Goal: Task Accomplishment & Management: Complete application form

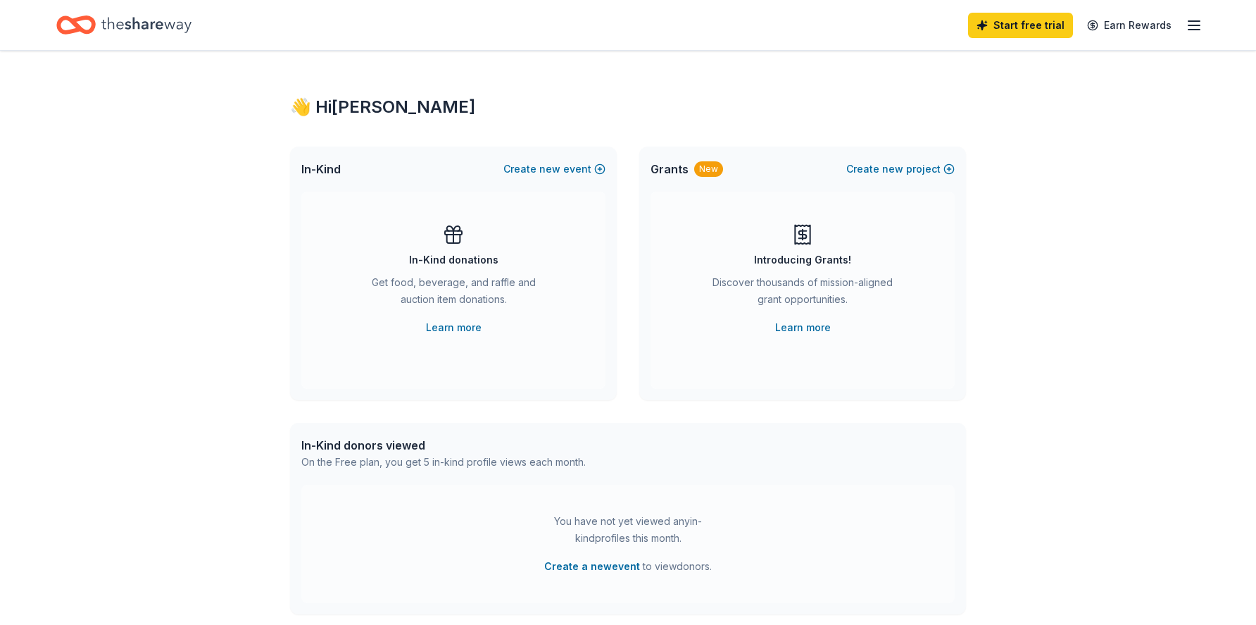
drag, startPoint x: 457, startPoint y: 310, endPoint x: 465, endPoint y: 325, distance: 16.1
click at [457, 310] on div "Get food, beverage, and raffle and auction item donations." at bounding box center [454, 293] width 192 height 39
click at [447, 293] on div "Get food, beverage, and raffle and auction item donations." at bounding box center [454, 293] width 192 height 39
click at [445, 328] on link "Learn more" at bounding box center [454, 327] width 56 height 17
click at [142, 25] on icon "Home" at bounding box center [146, 25] width 90 height 29
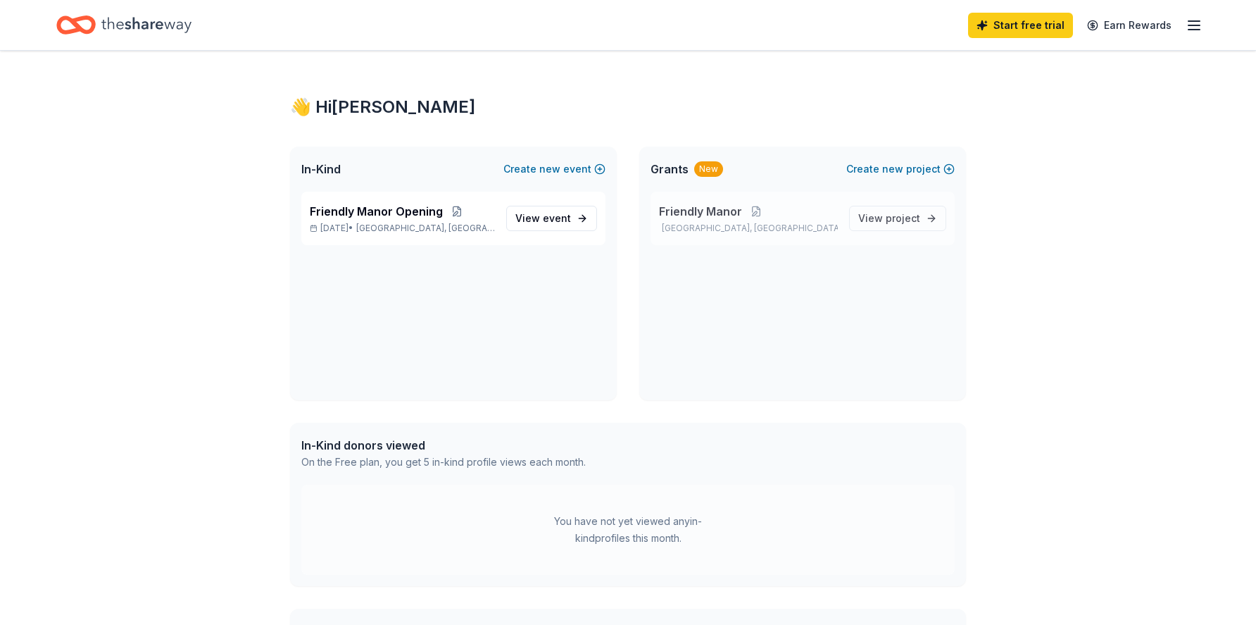
click at [689, 224] on p "Oakland, CA" at bounding box center [748, 227] width 179 height 11
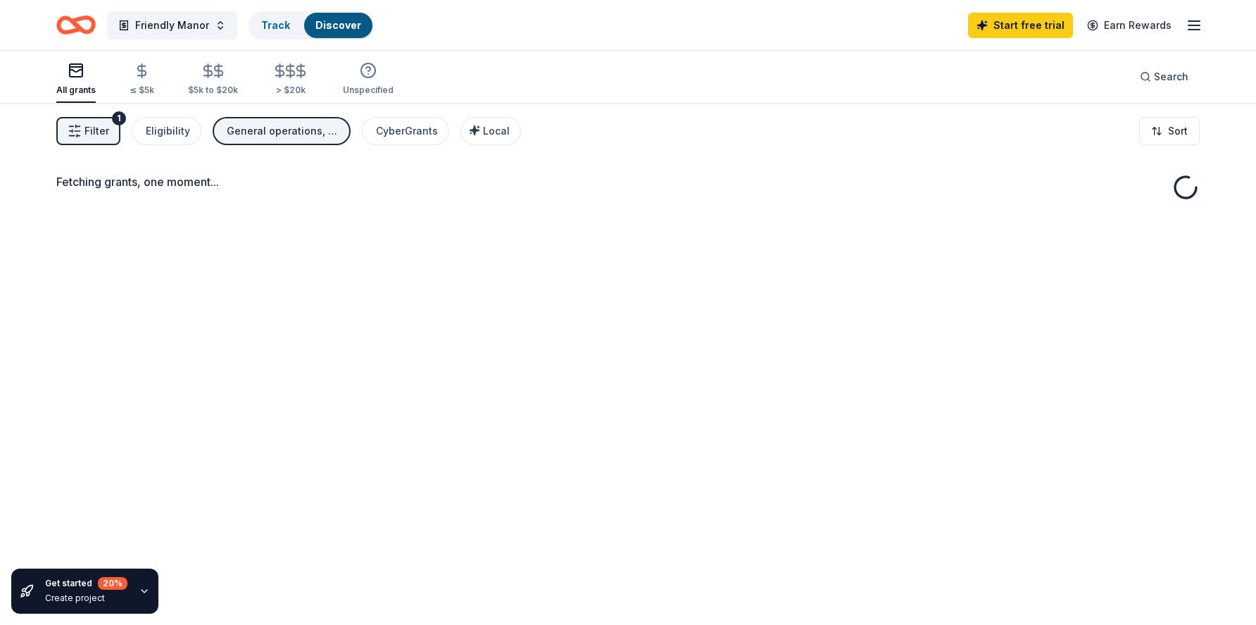
click at [415, 215] on div "Fetching grants, one moment..." at bounding box center [628, 415] width 1256 height 625
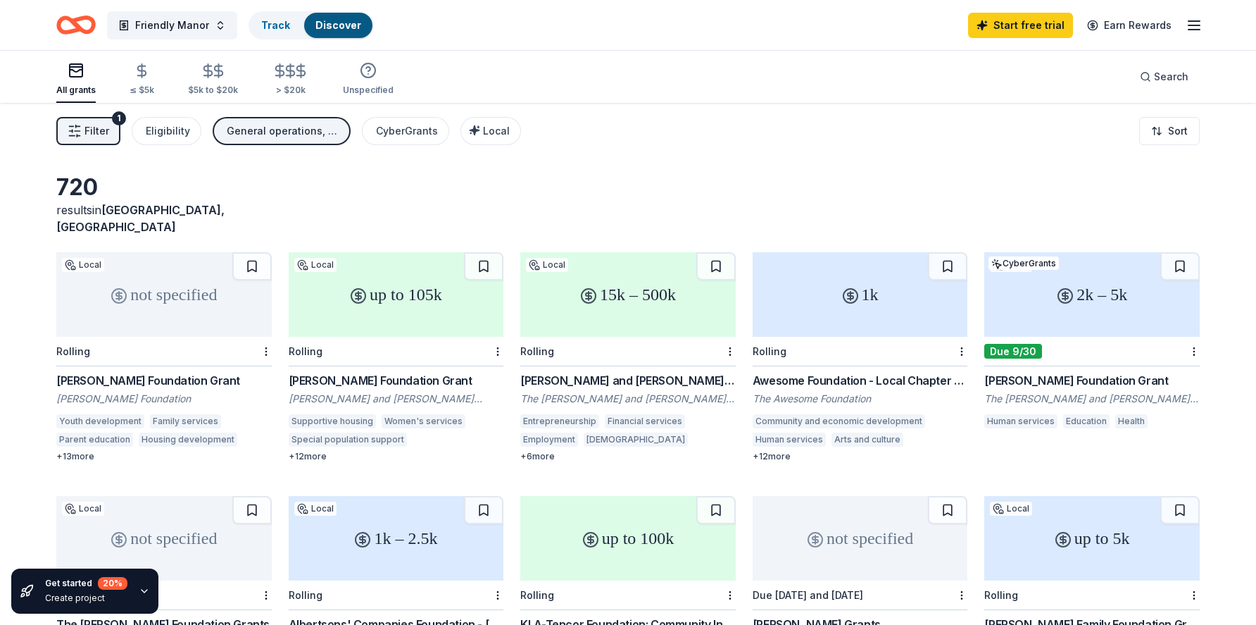
click at [372, 372] on div "Baskin Foundation Grant" at bounding box center [396, 380] width 215 height 17
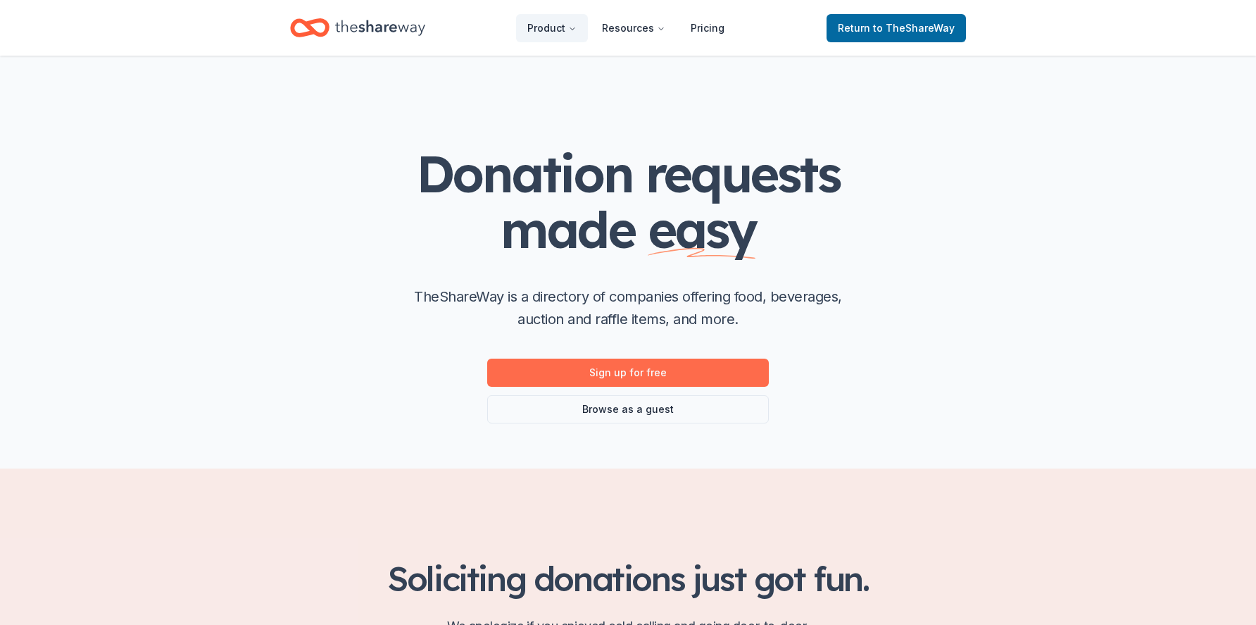
click at [632, 365] on link "Sign up for free" at bounding box center [628, 372] width 282 height 28
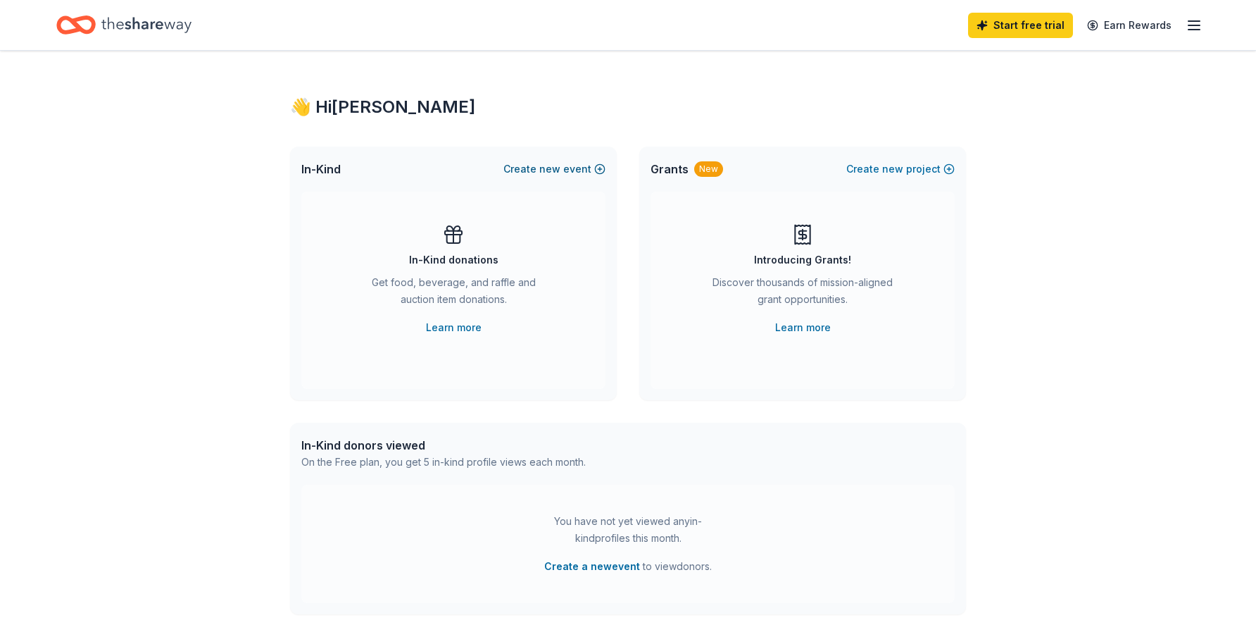
click at [598, 165] on button "Create new event" at bounding box center [554, 169] width 102 height 17
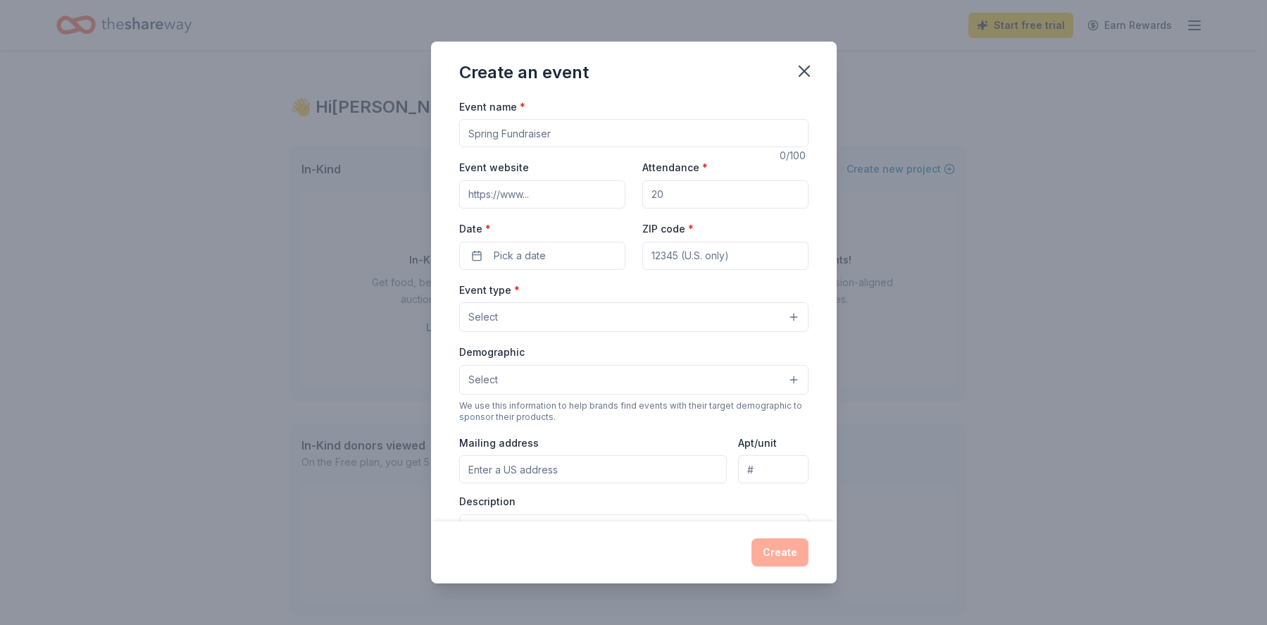
click at [542, 138] on input "Event name *" at bounding box center [633, 133] width 349 height 28
click at [801, 68] on icon "button" at bounding box center [804, 71] width 10 height 10
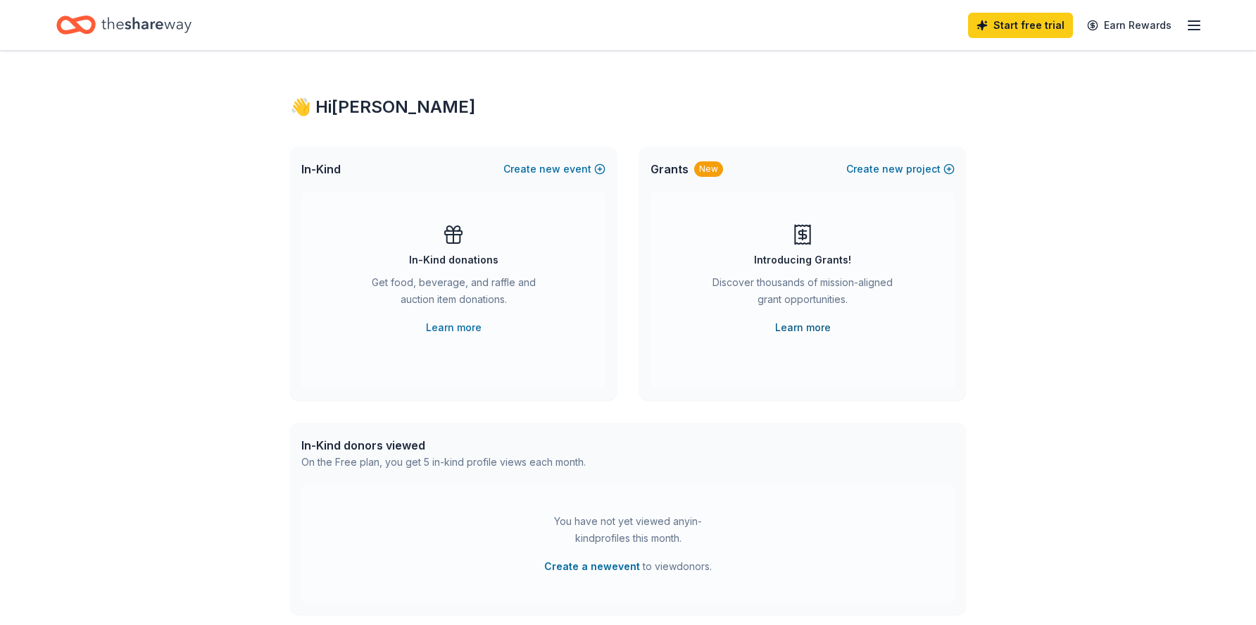
click at [804, 324] on link "Learn more" at bounding box center [803, 327] width 56 height 17
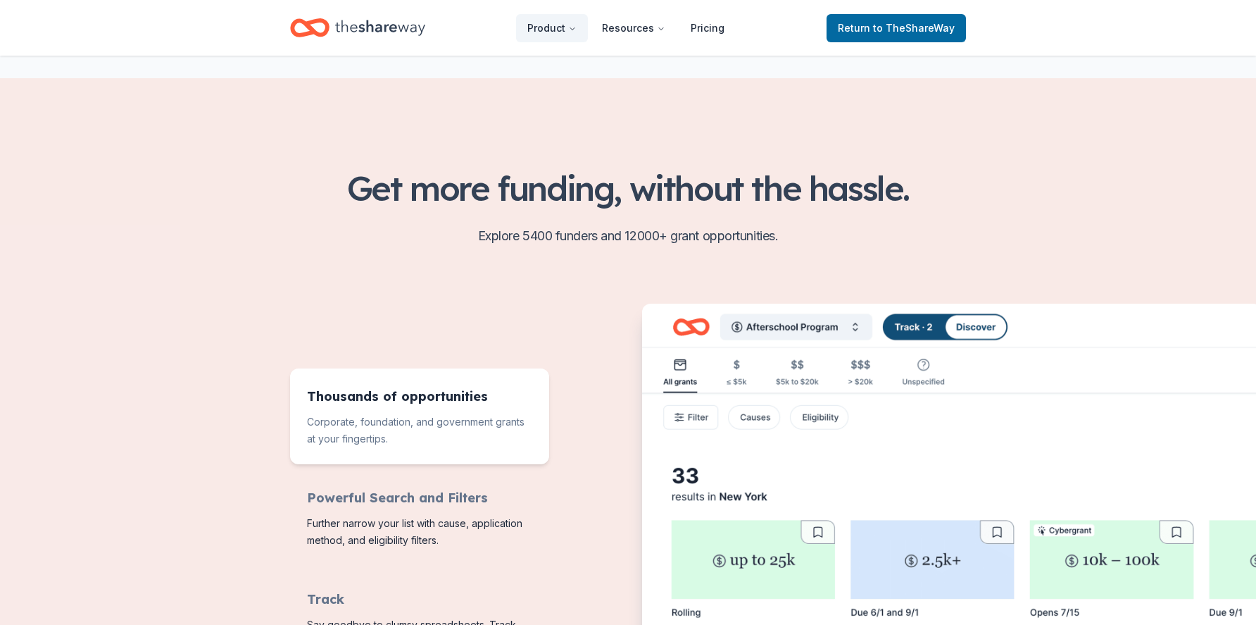
scroll to position [70, 0]
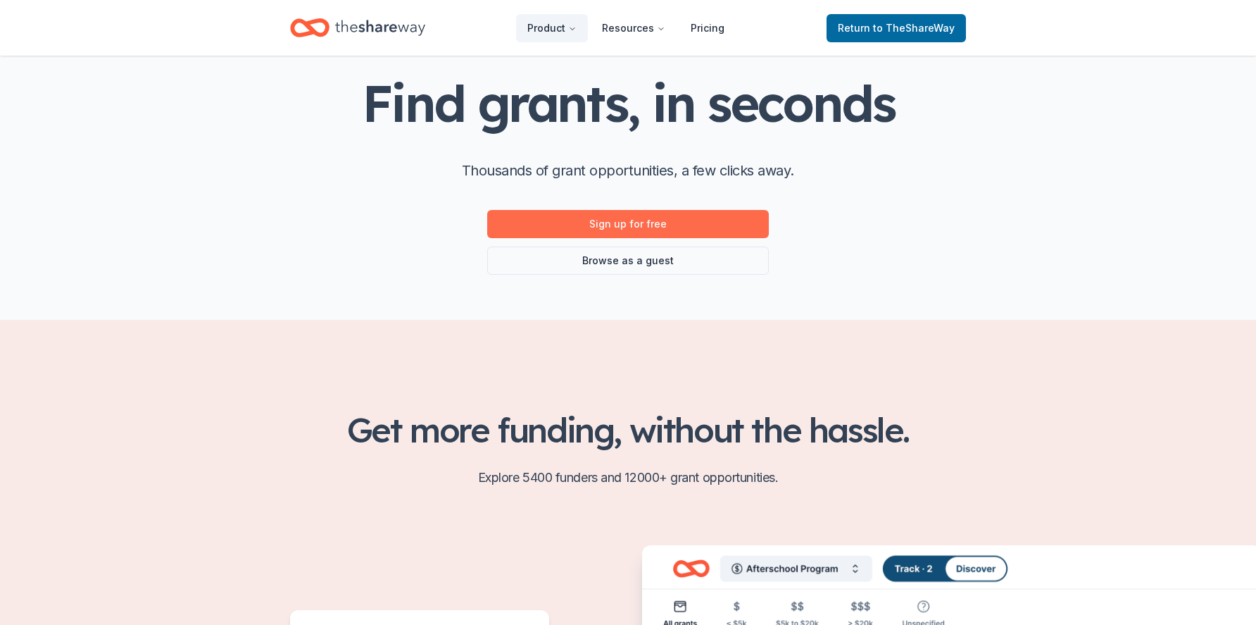
click at [623, 230] on link "Sign up for free" at bounding box center [628, 224] width 282 height 28
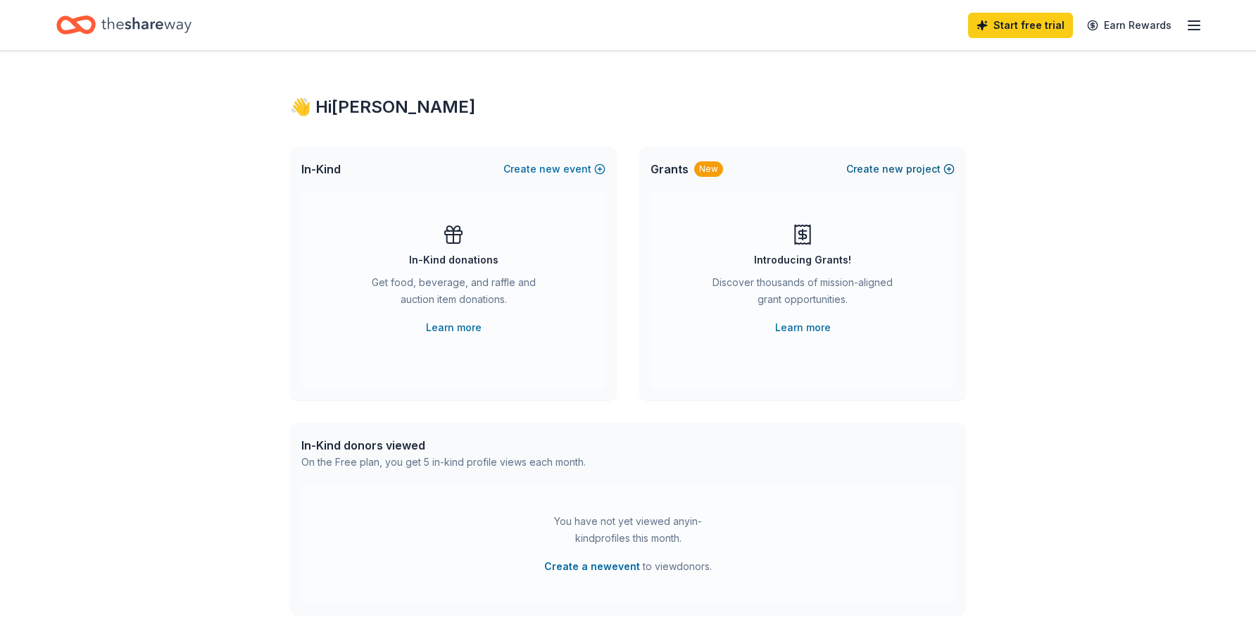
click at [952, 170] on button "Create new project" at bounding box center [900, 169] width 108 height 17
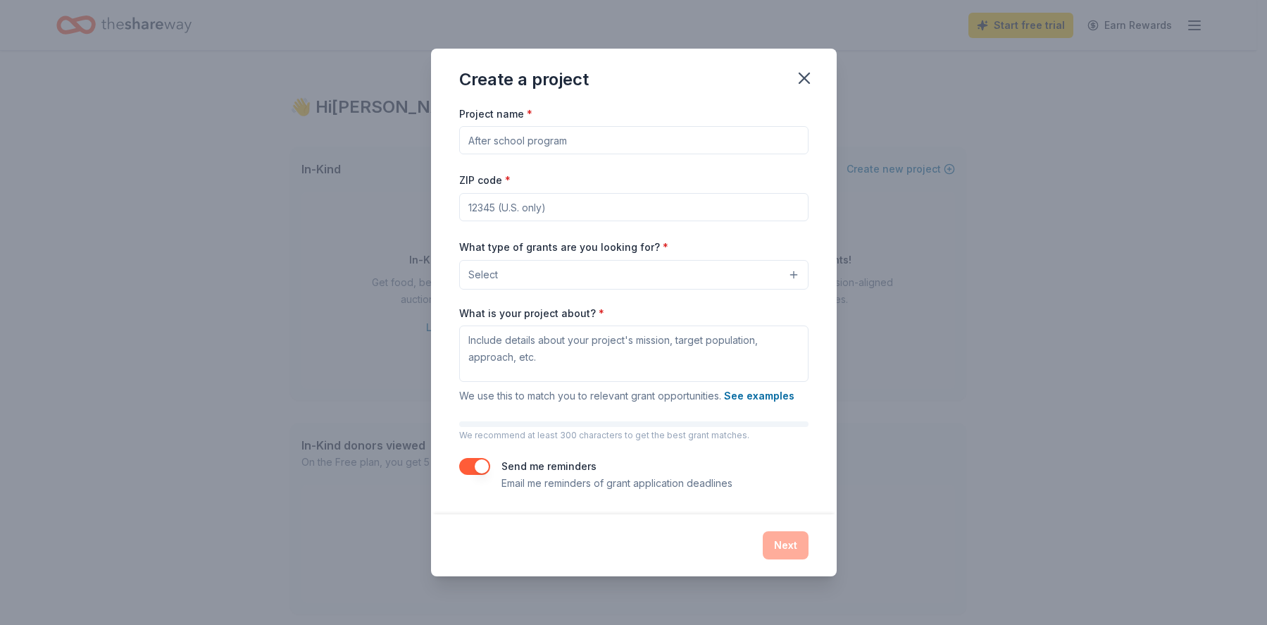
click at [540, 141] on input "Project name *" at bounding box center [633, 140] width 349 height 28
type input "Friendly Manor"
type input "94612"
click at [572, 282] on button "Select" at bounding box center [633, 275] width 349 height 30
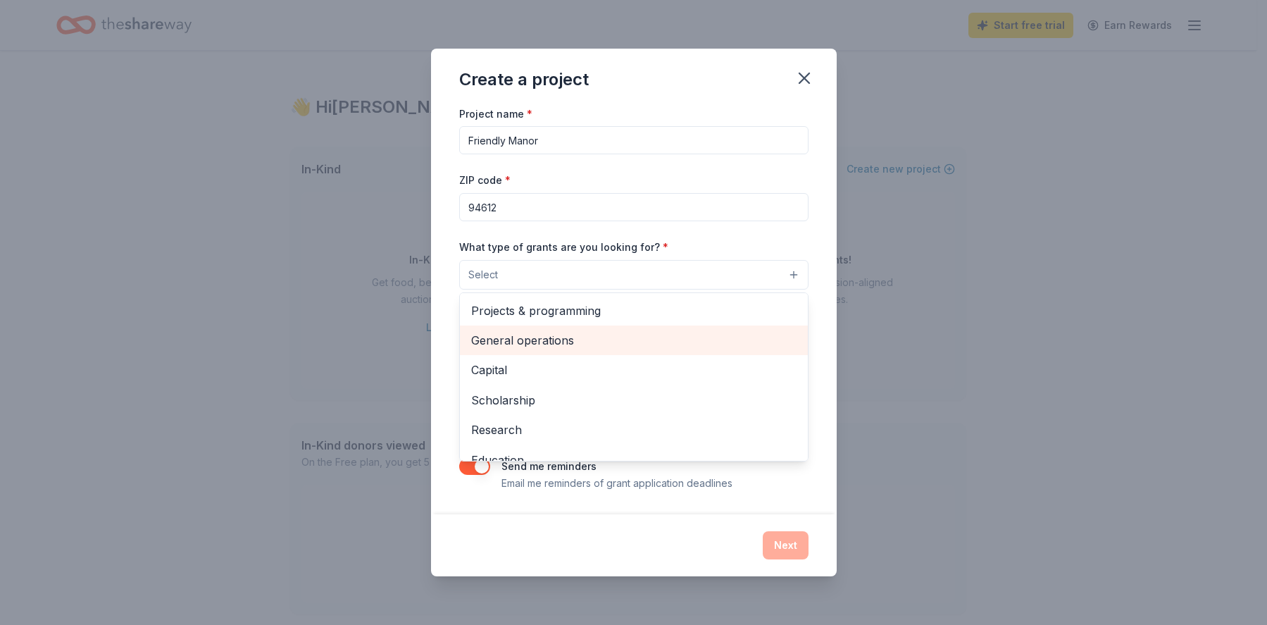
click at [556, 339] on span "General operations" at bounding box center [633, 340] width 325 height 18
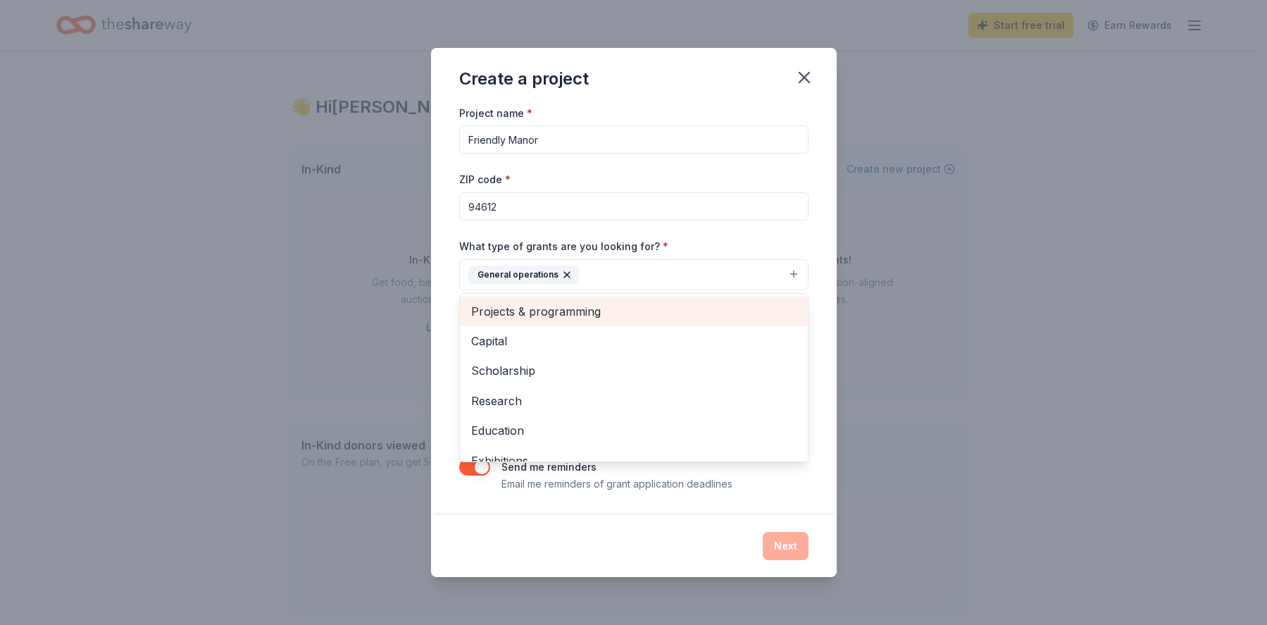
click at [561, 313] on span "Projects & programming" at bounding box center [633, 311] width 325 height 18
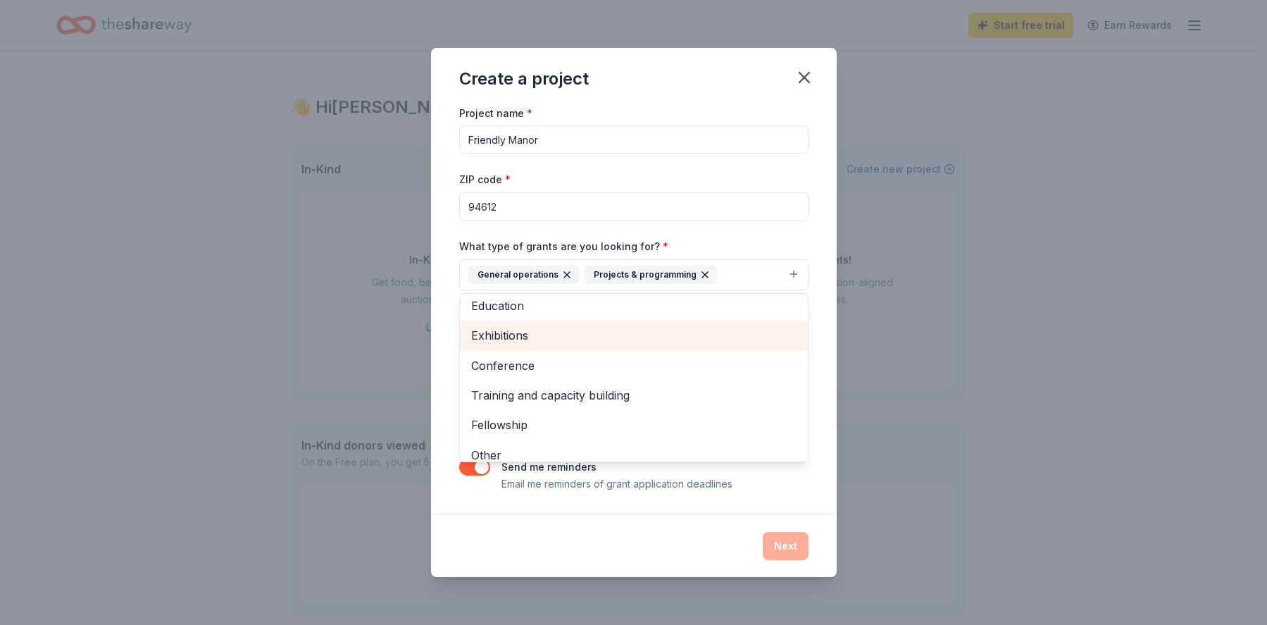
scroll to position [106, 0]
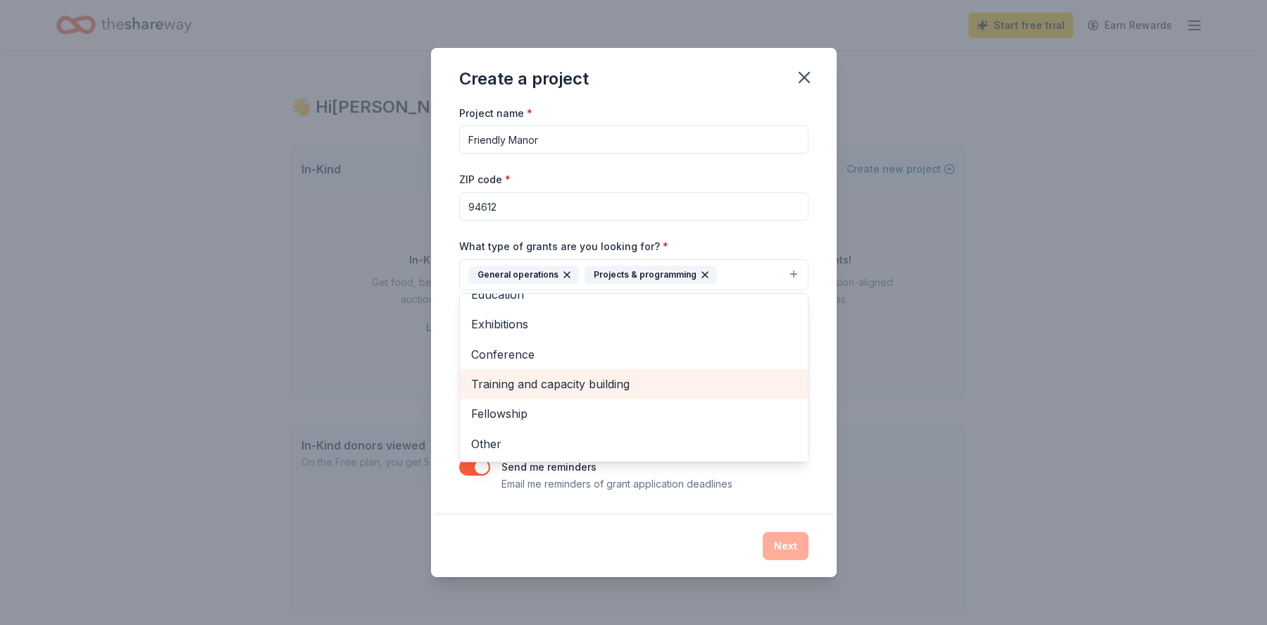
click at [632, 386] on span "Training and capacity building" at bounding box center [633, 384] width 325 height 18
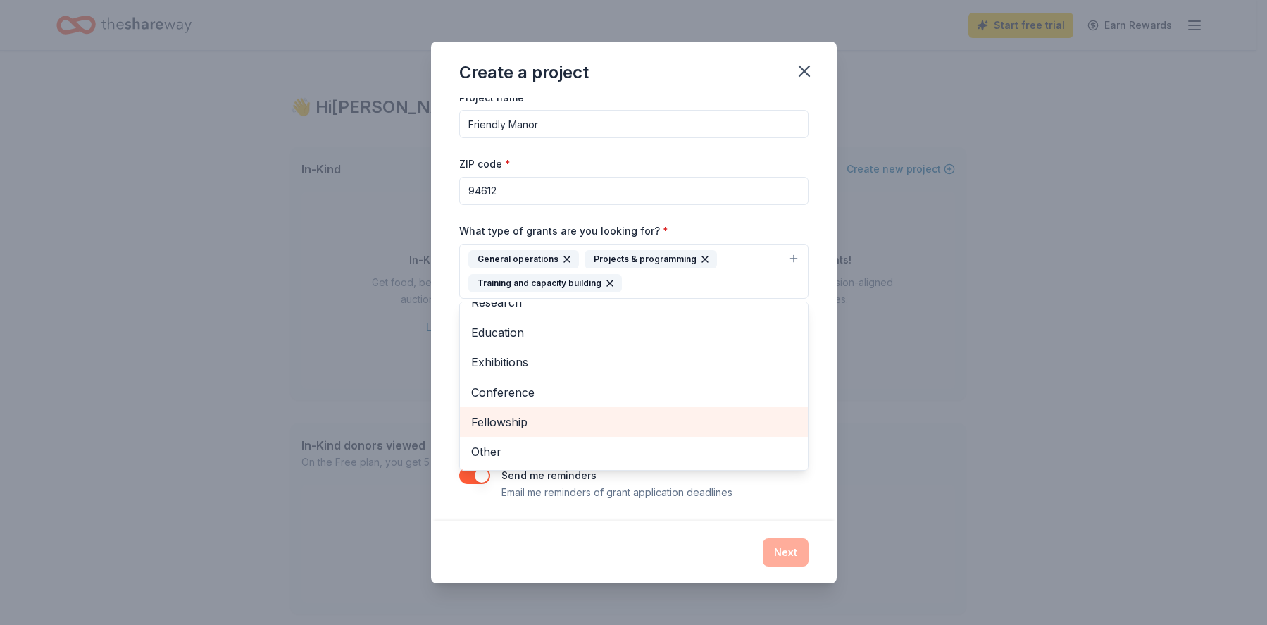
scroll to position [11, 0]
click at [525, 419] on span "Fellowship" at bounding box center [633, 420] width 325 height 18
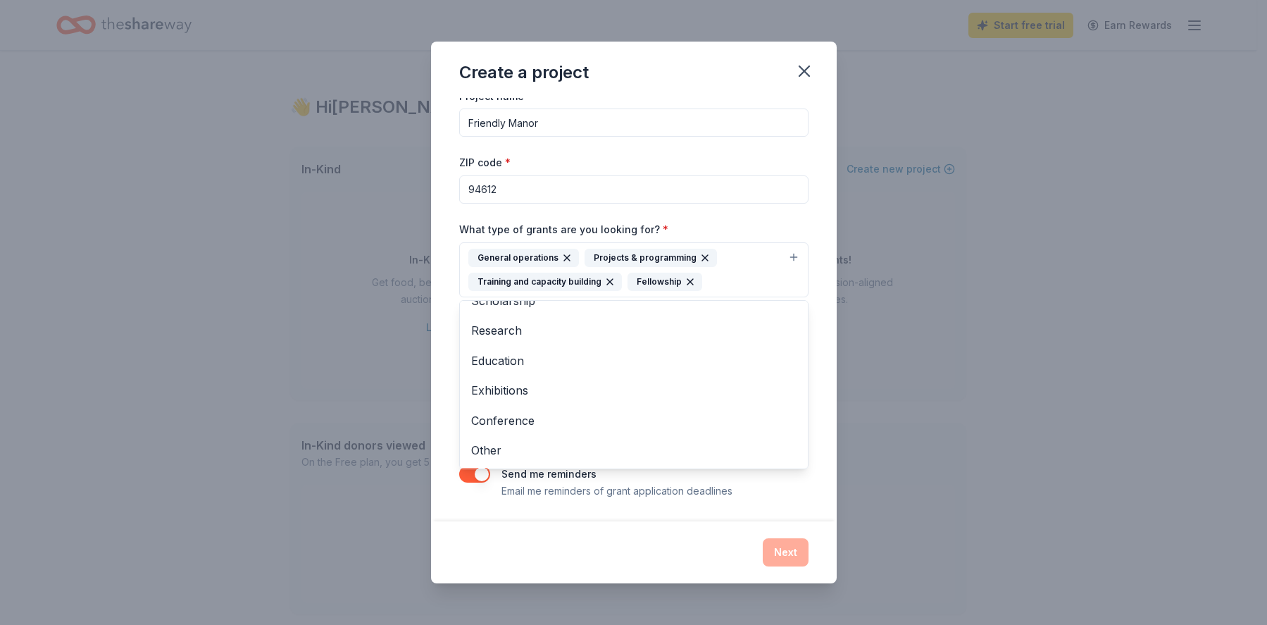
click at [432, 362] on div "Project name * Friendly Manor ZIP code * 94612 What type of grants are you look…" at bounding box center [634, 310] width 406 height 424
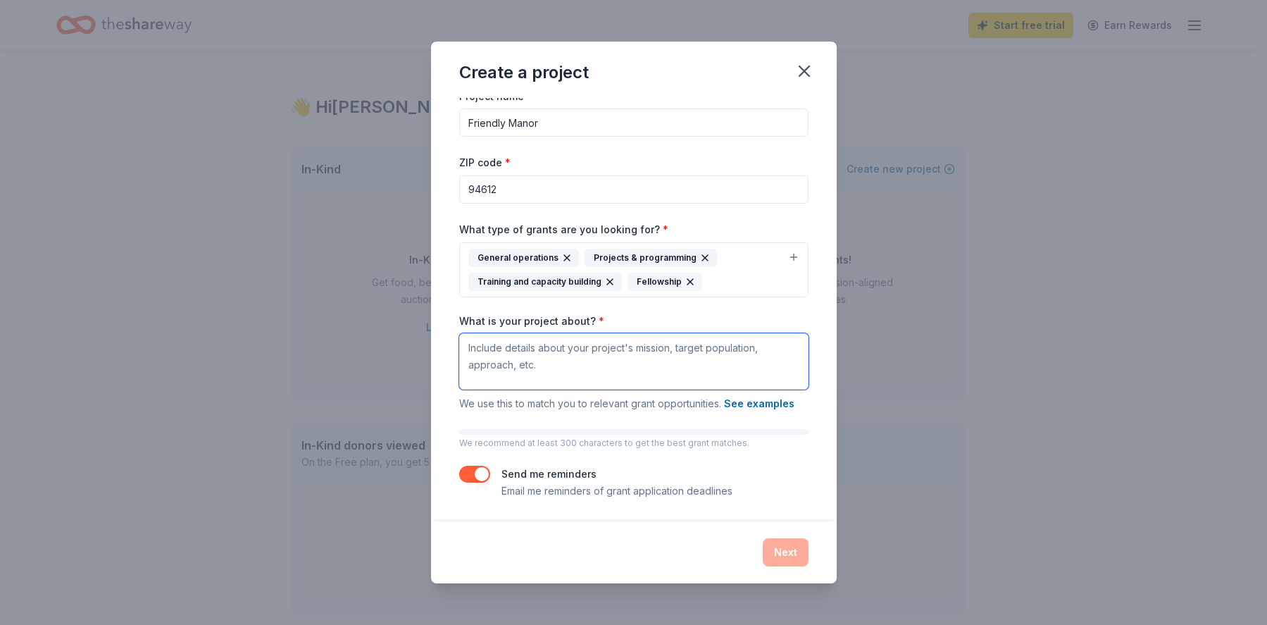
click at [534, 358] on textarea "What is your project about? *" at bounding box center [633, 361] width 349 height 56
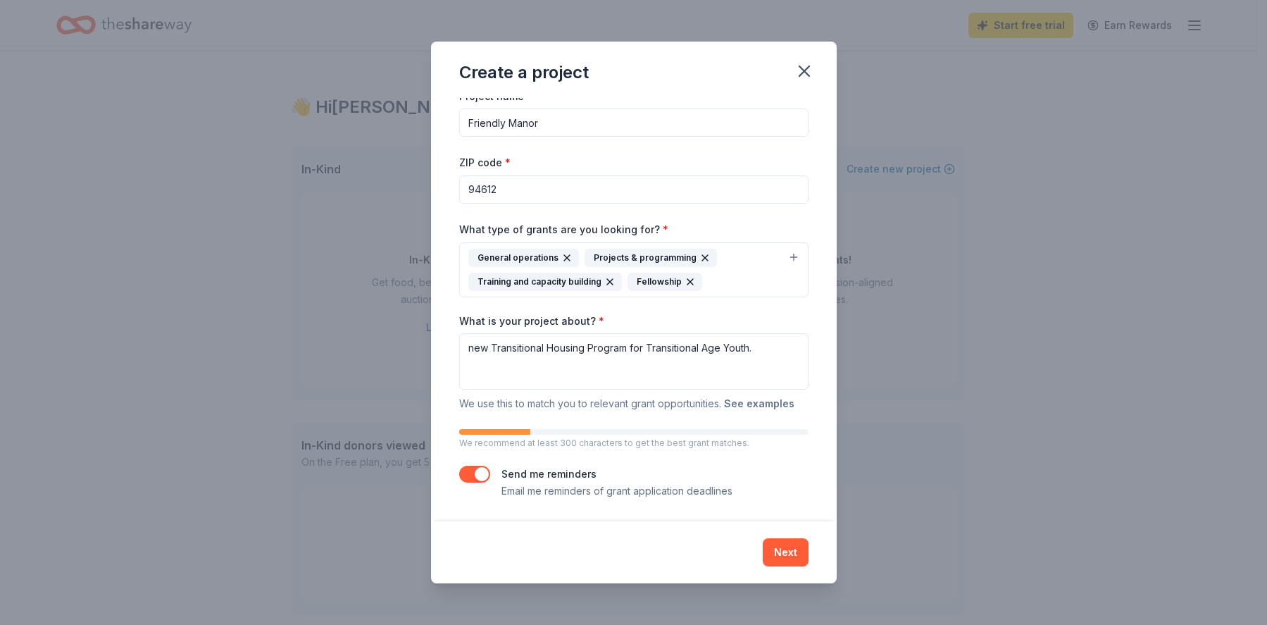
click at [778, 407] on button "See examples" at bounding box center [759, 403] width 70 height 17
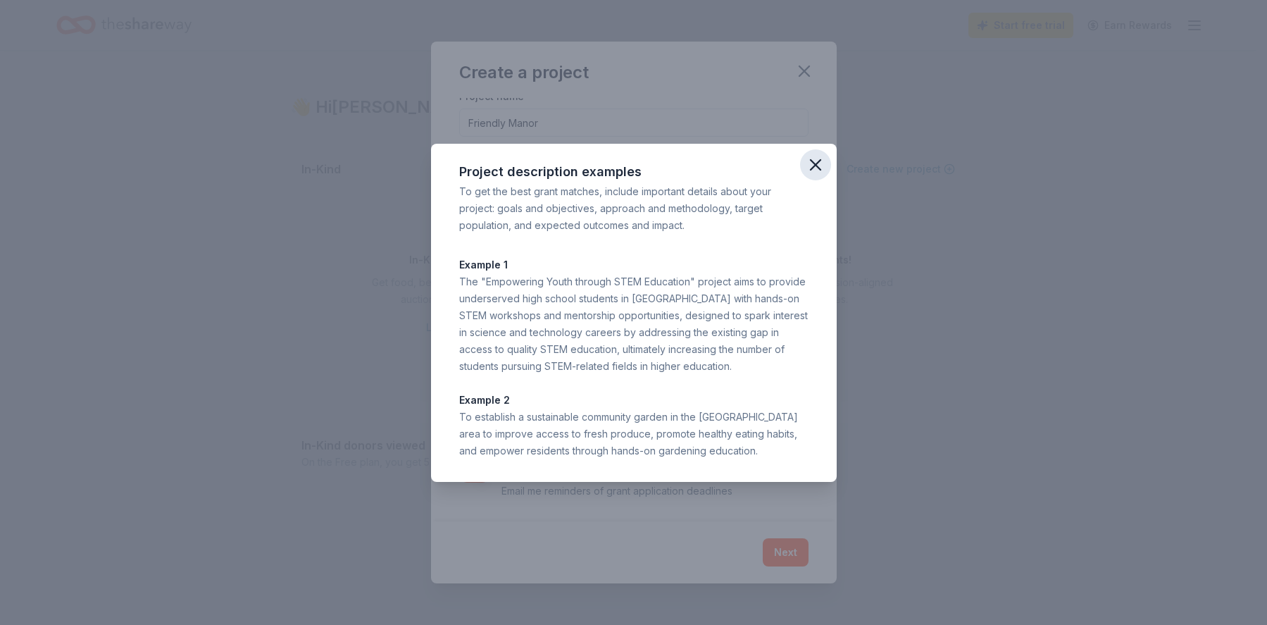
click at [824, 162] on icon "button" at bounding box center [815, 165] width 20 height 20
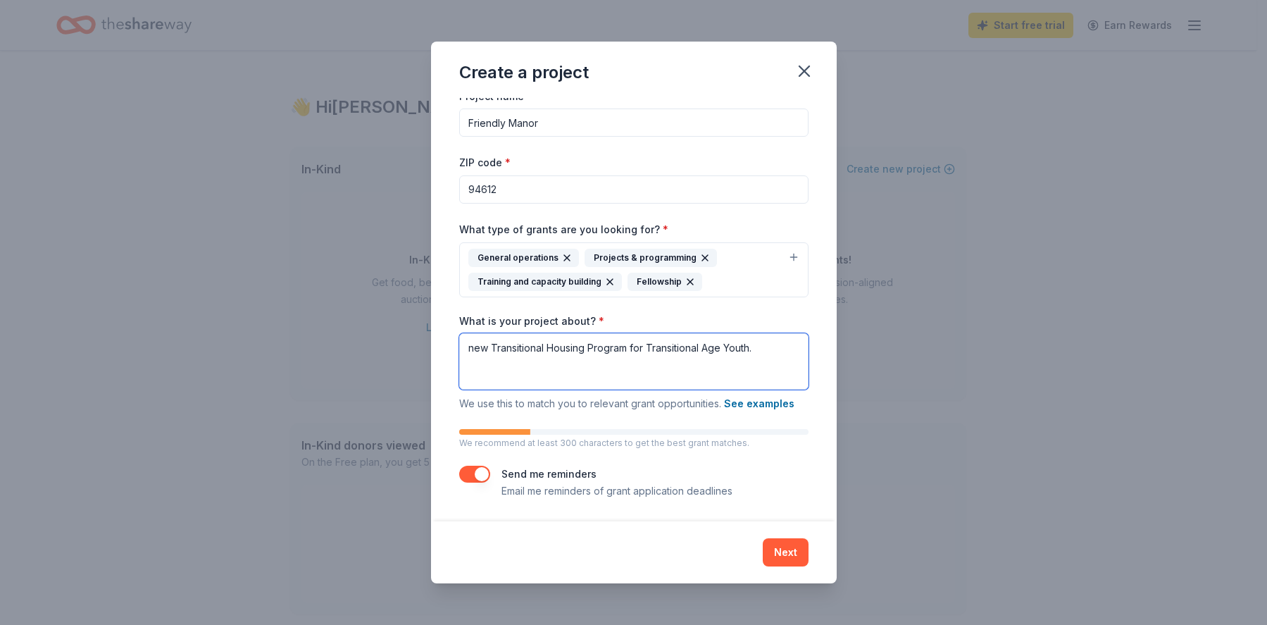
click at [470, 349] on textarea "new Transitional Housing Program for Transitional Age Youth." at bounding box center [633, 361] width 349 height 56
click at [640, 365] on textarea "Friendly Manor is a new Transitional Housing Program for Transitional Age Youth." at bounding box center [633, 361] width 349 height 56
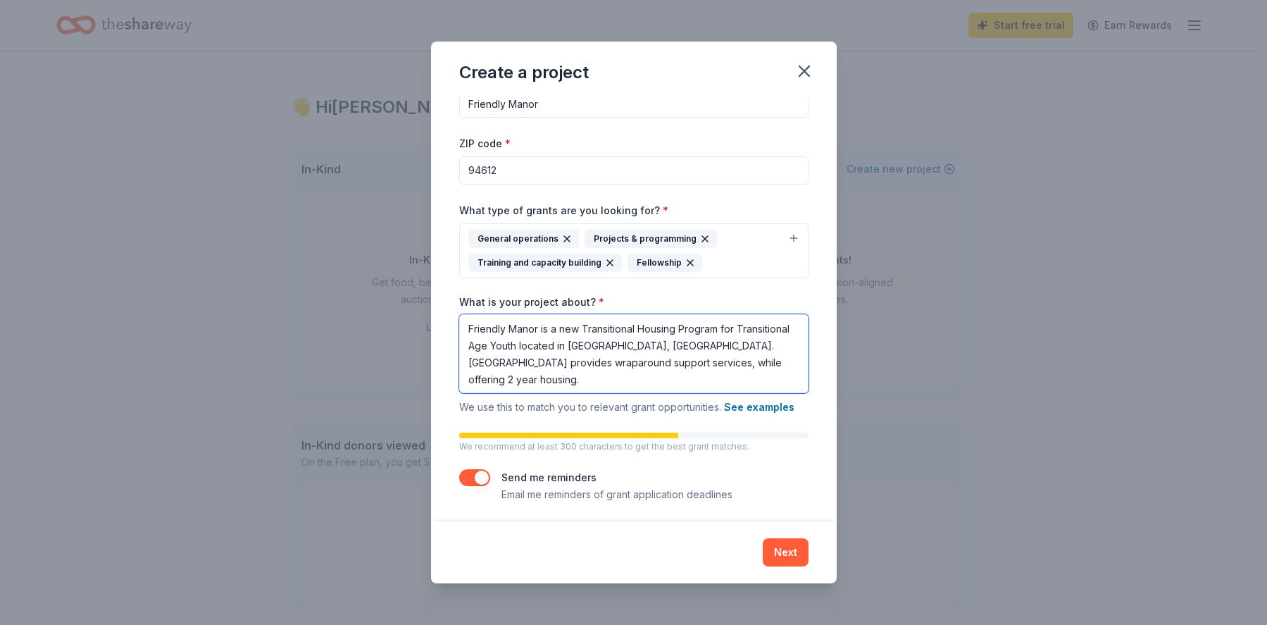
scroll to position [33, 0]
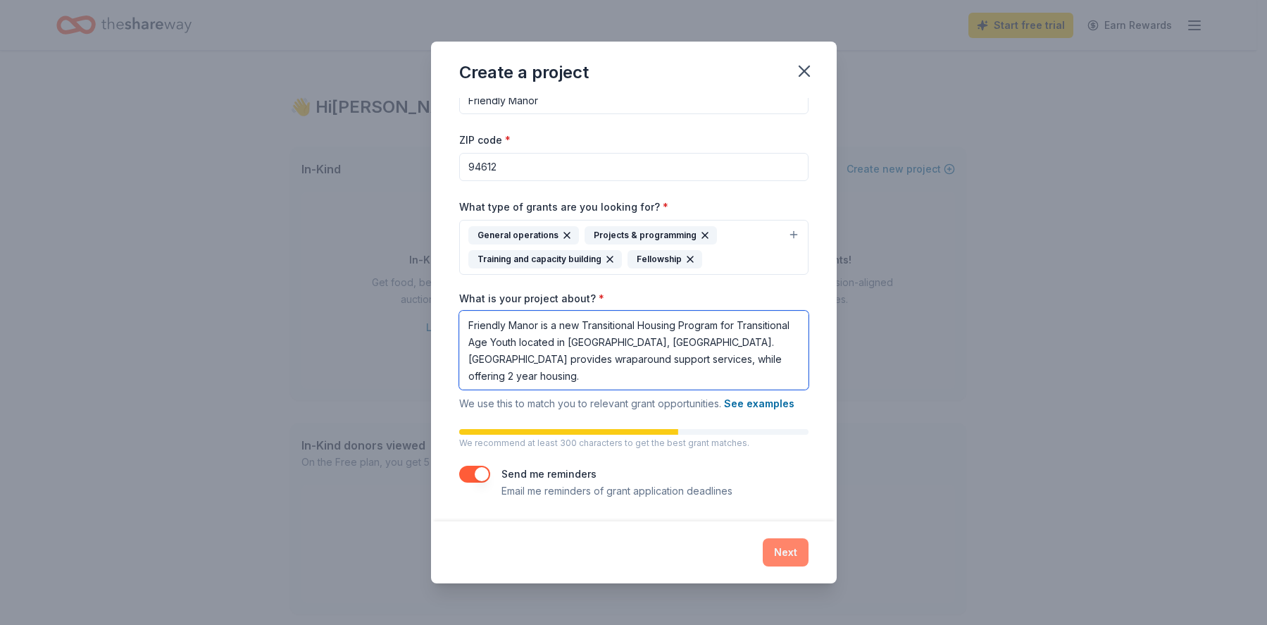
type textarea "Friendly Manor is a new Transitional Housing Program for Transitional Age Youth…"
click at [796, 553] on button "Next" at bounding box center [786, 552] width 46 height 28
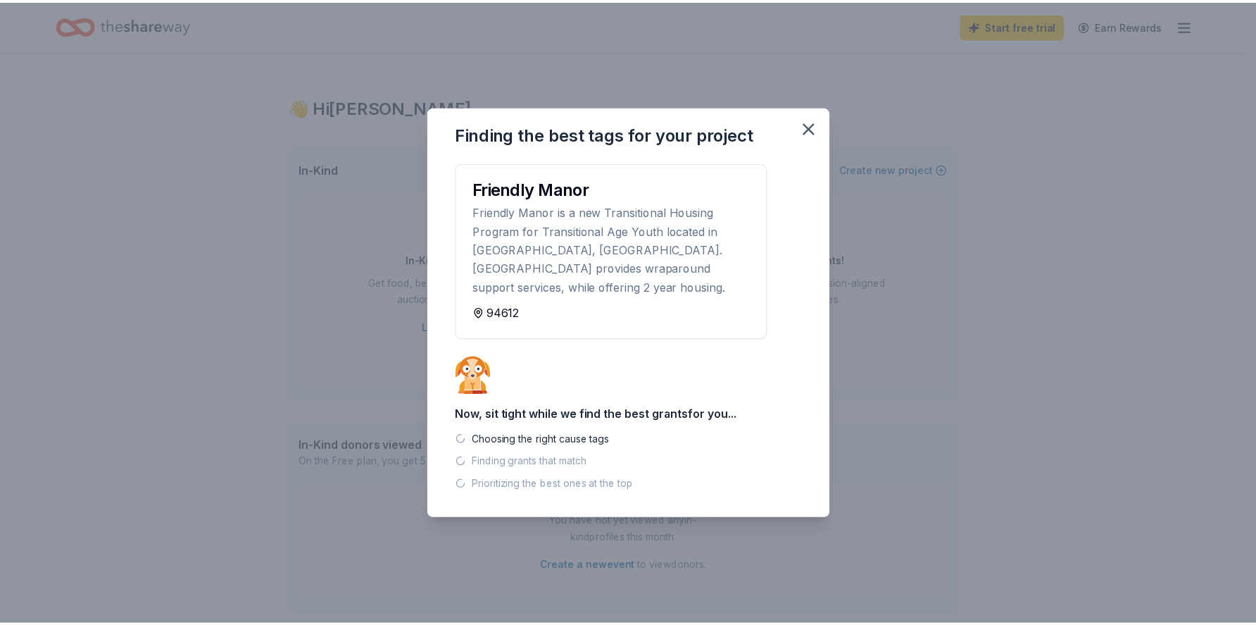
scroll to position [0, 0]
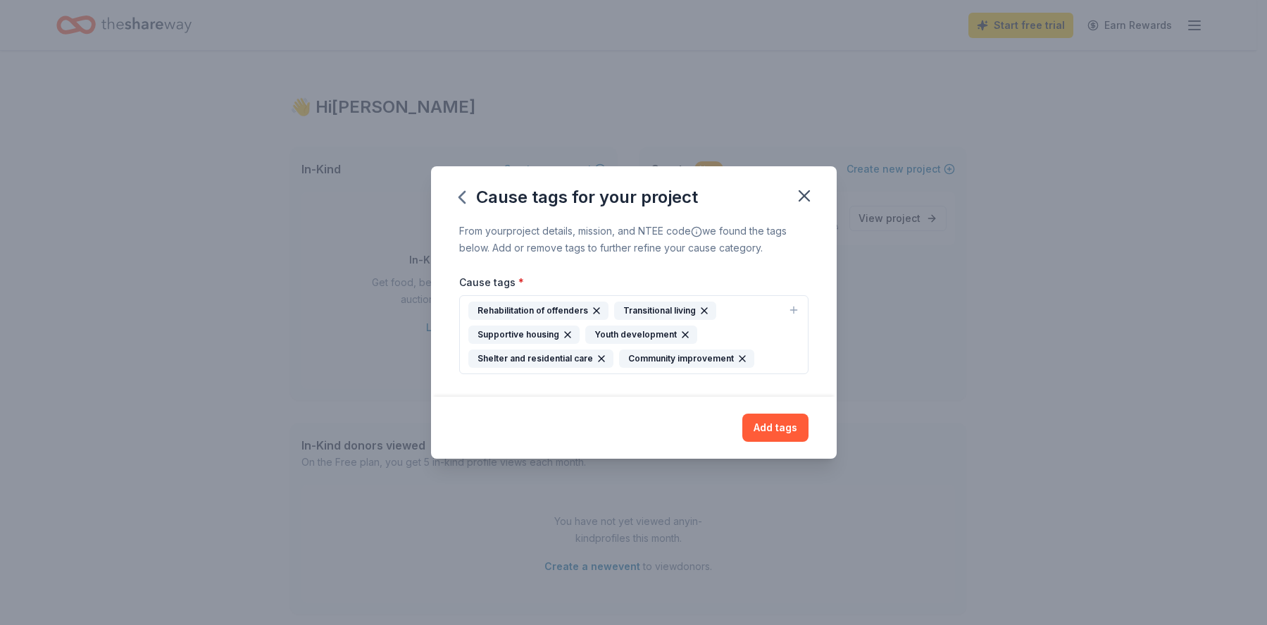
drag, startPoint x: 594, startPoint y: 310, endPoint x: 585, endPoint y: 312, distance: 8.6
click at [594, 310] on icon "button" at bounding box center [597, 311] width 6 height 6
click at [776, 430] on button "Add tags" at bounding box center [775, 427] width 66 height 28
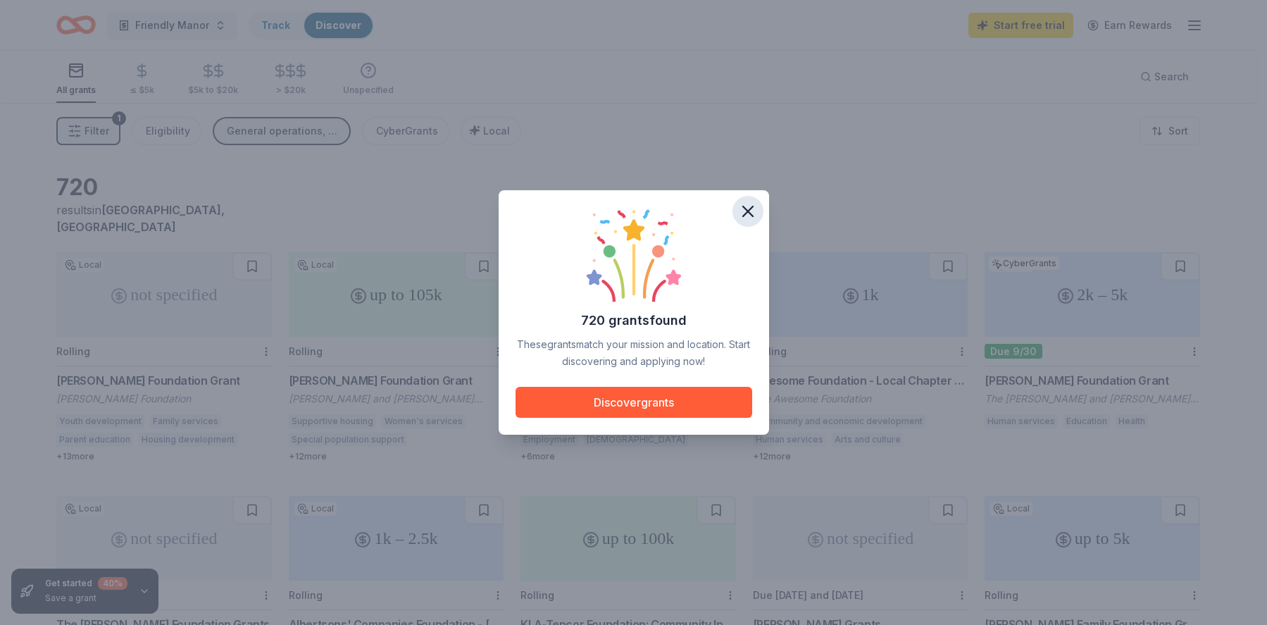
click at [759, 207] on button "button" at bounding box center [747, 211] width 31 height 31
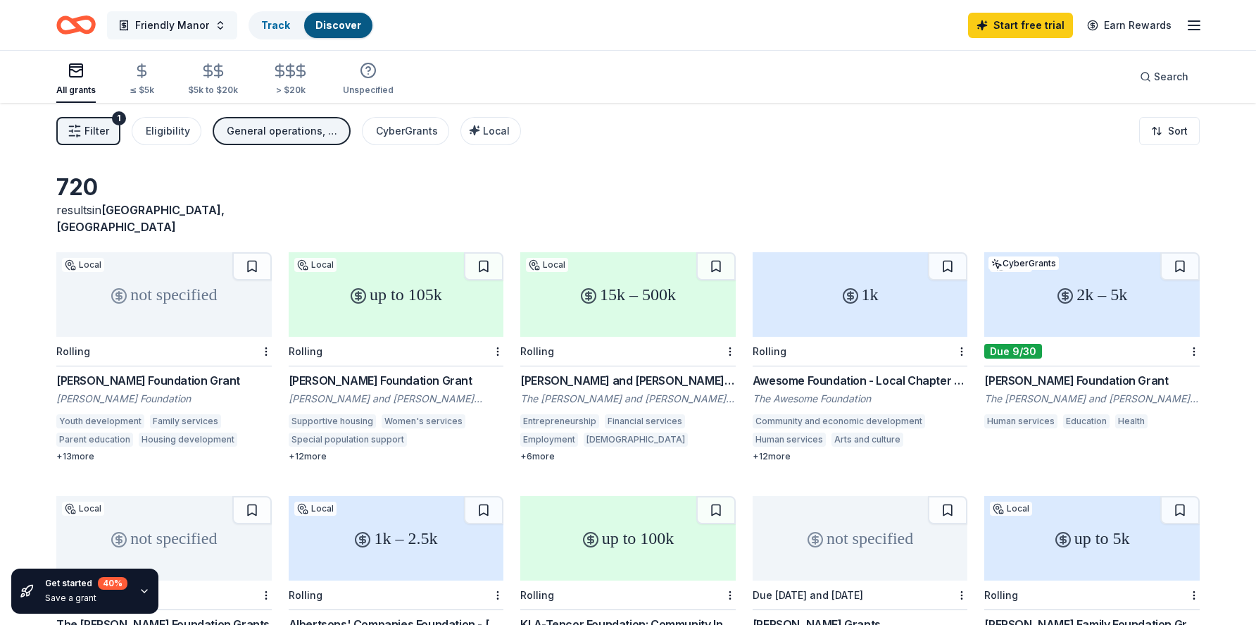
click at [148, 25] on span "Friendly Manor" at bounding box center [172, 25] width 74 height 17
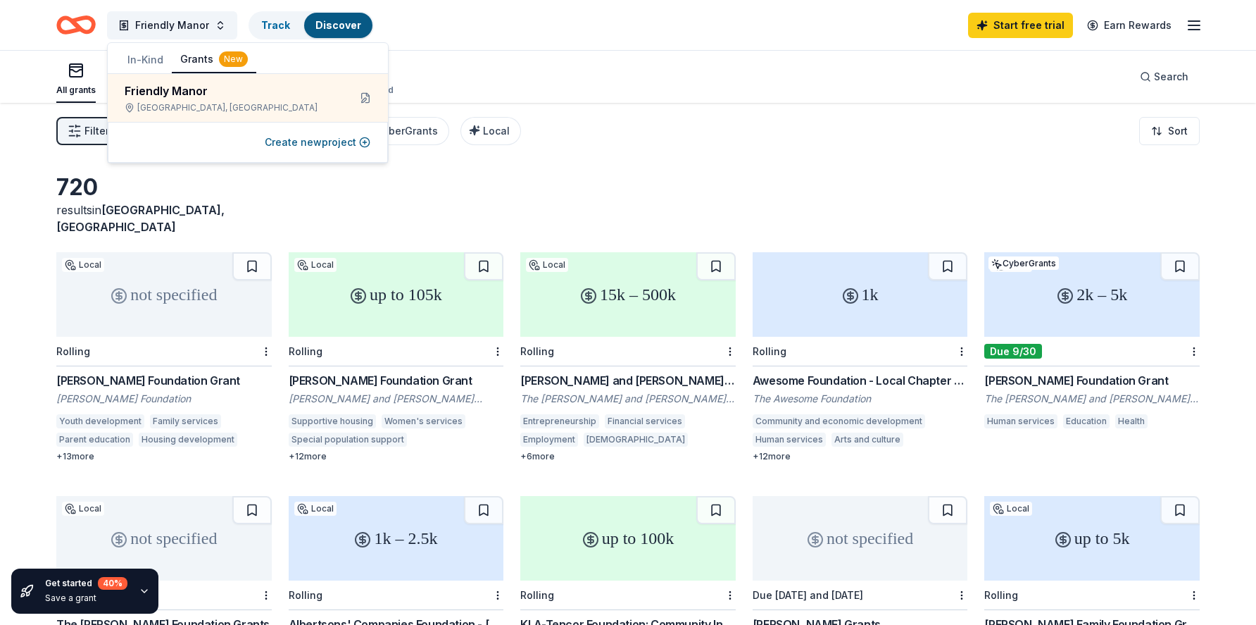
click at [149, 64] on button "In-Kind" at bounding box center [145, 59] width 53 height 25
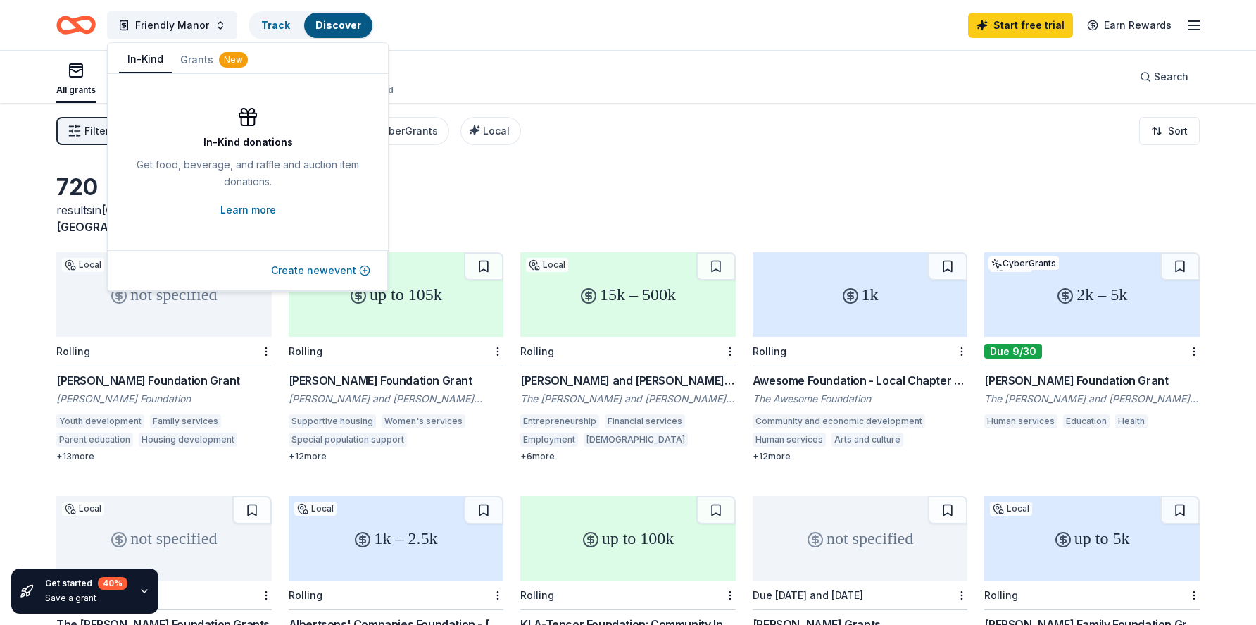
click at [365, 268] on button "Create new event" at bounding box center [320, 270] width 99 height 17
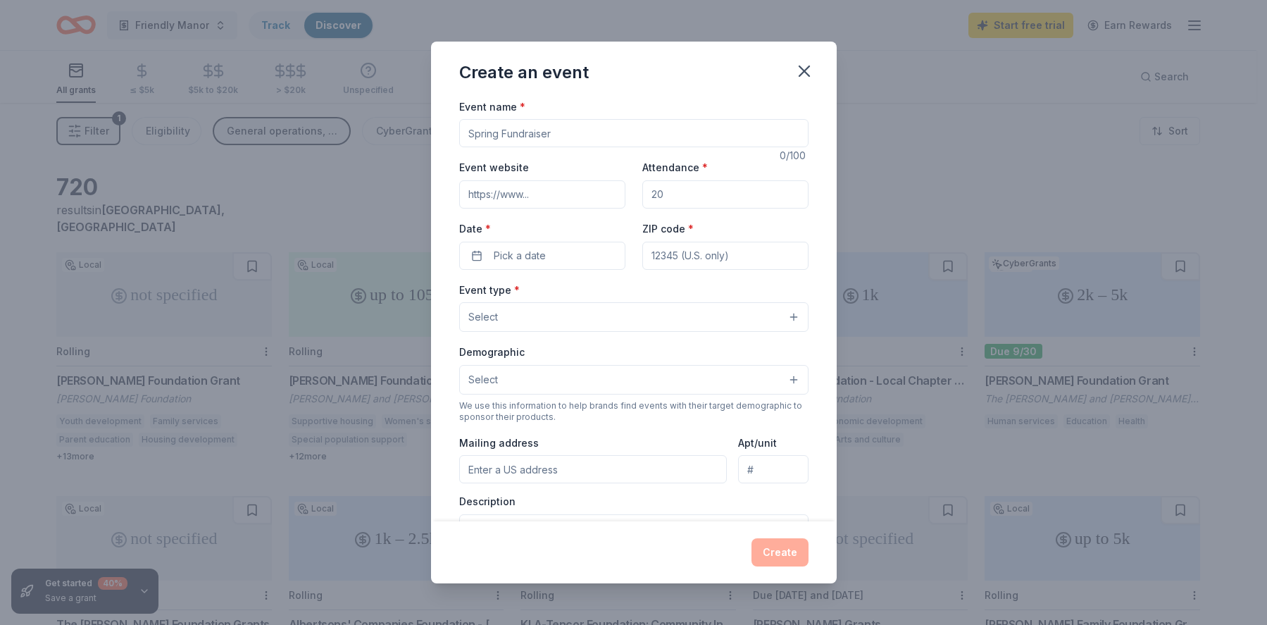
click at [502, 142] on input "Event name *" at bounding box center [633, 133] width 349 height 28
type input "r"
type input "Friendly Manor Opening"
click at [651, 196] on input "Attendance *" at bounding box center [725, 194] width 166 height 28
type input "100"
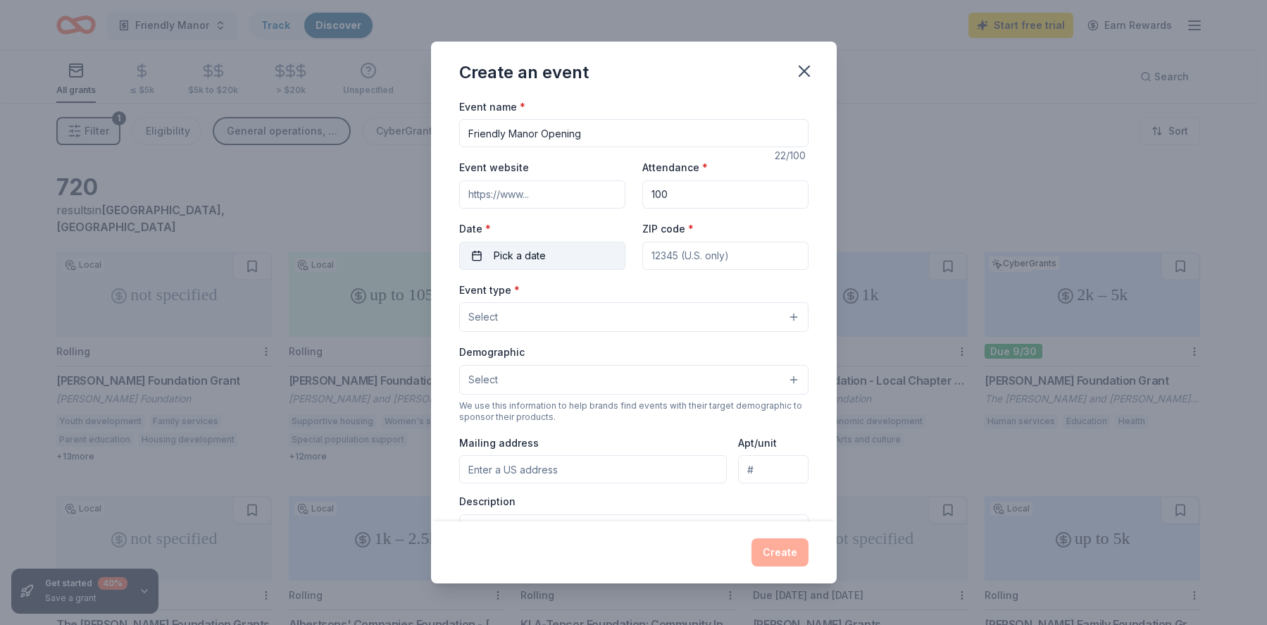
click at [550, 249] on button "Pick a date" at bounding box center [542, 255] width 166 height 28
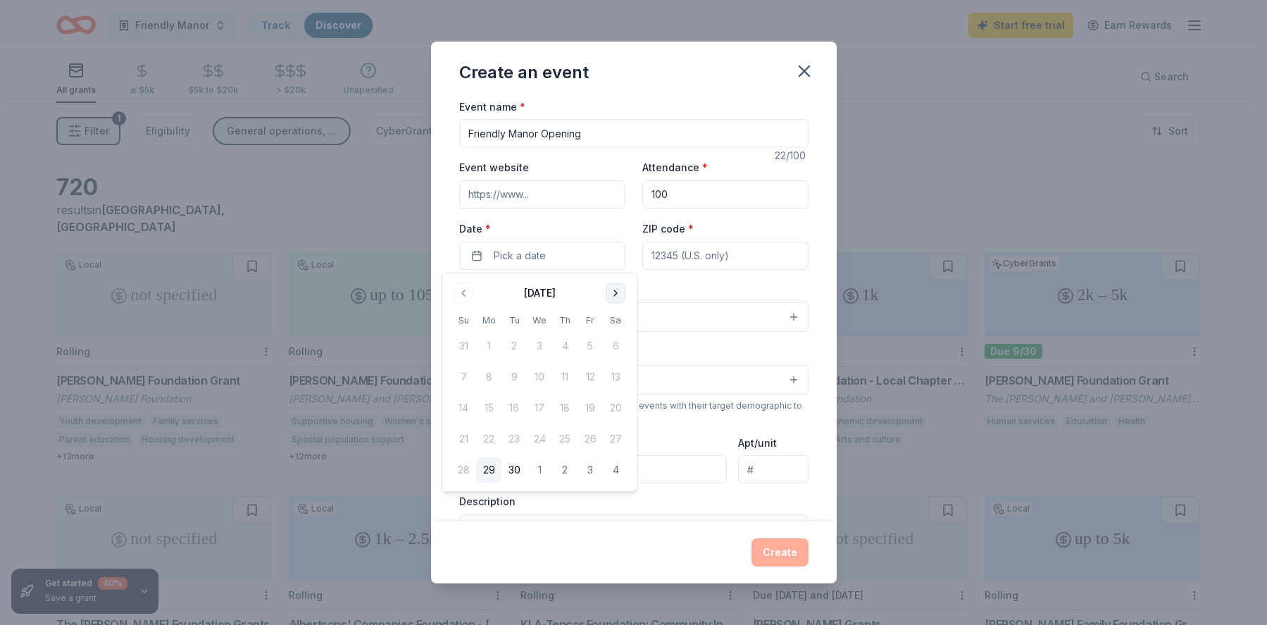
click at [620, 293] on button "Go to next month" at bounding box center [616, 293] width 20 height 20
click at [537, 406] on button "15" at bounding box center [539, 407] width 25 height 25
click at [663, 256] on input "ZIP code *" at bounding box center [725, 255] width 166 height 28
type input "94612"
click at [545, 323] on button "Select" at bounding box center [633, 317] width 349 height 30
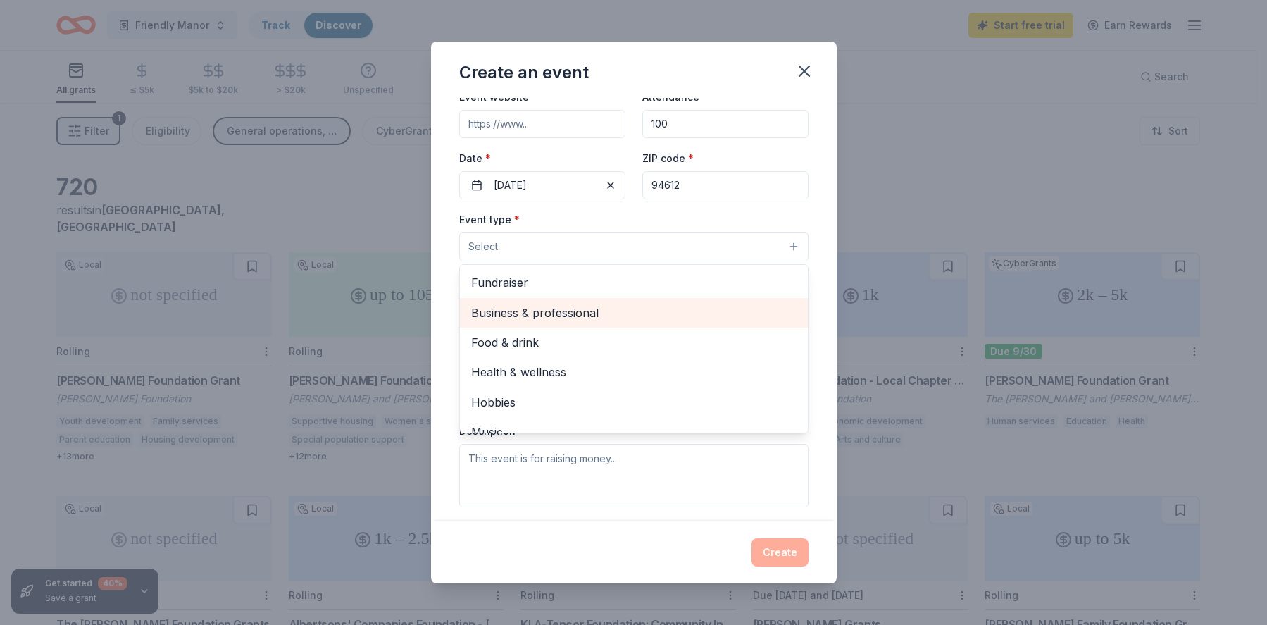
click at [560, 317] on span "Business & professional" at bounding box center [633, 312] width 325 height 18
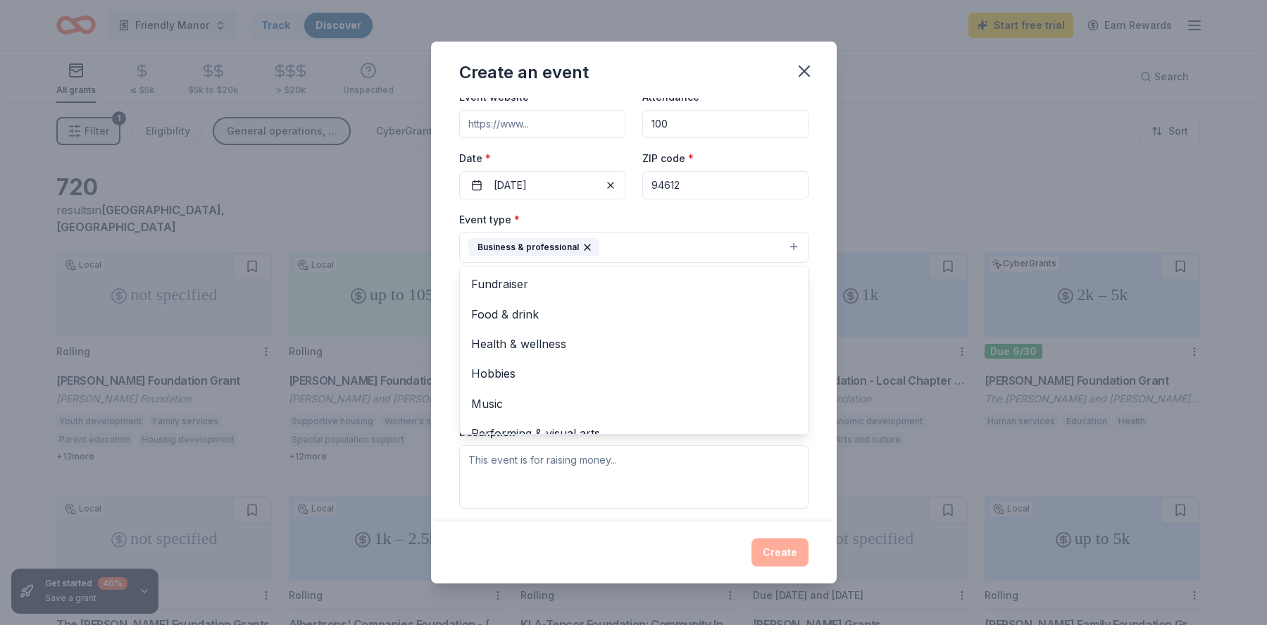
click at [445, 304] on div "Event name * Friendly Manor Opening 22 /100 Event website Attendance * 100 Date…" at bounding box center [634, 310] width 406 height 424
click at [513, 315] on button "Select" at bounding box center [633, 311] width 349 height 30
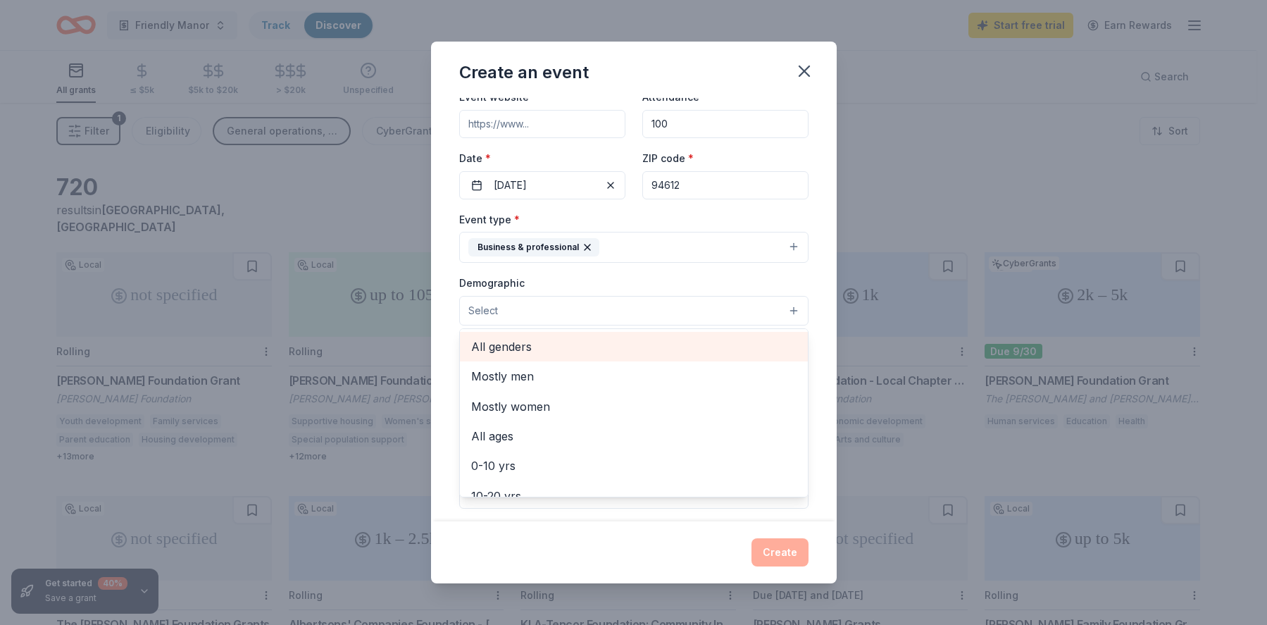
click at [531, 345] on span "All genders" at bounding box center [633, 346] width 325 height 18
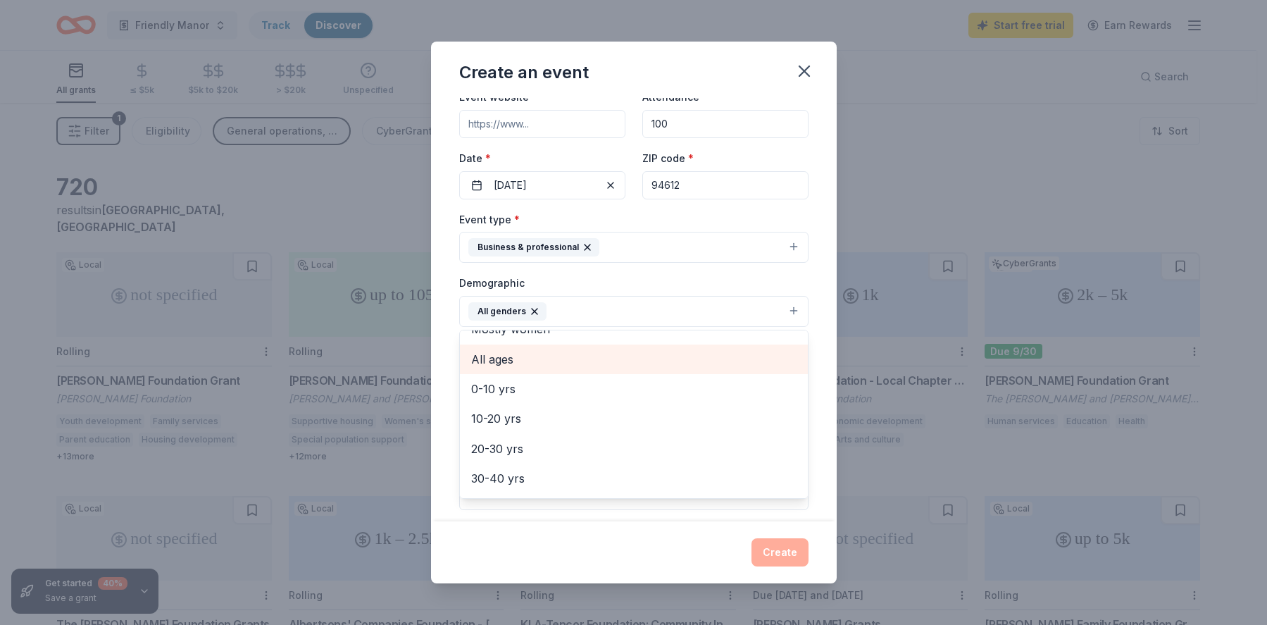
scroll to position [70, 0]
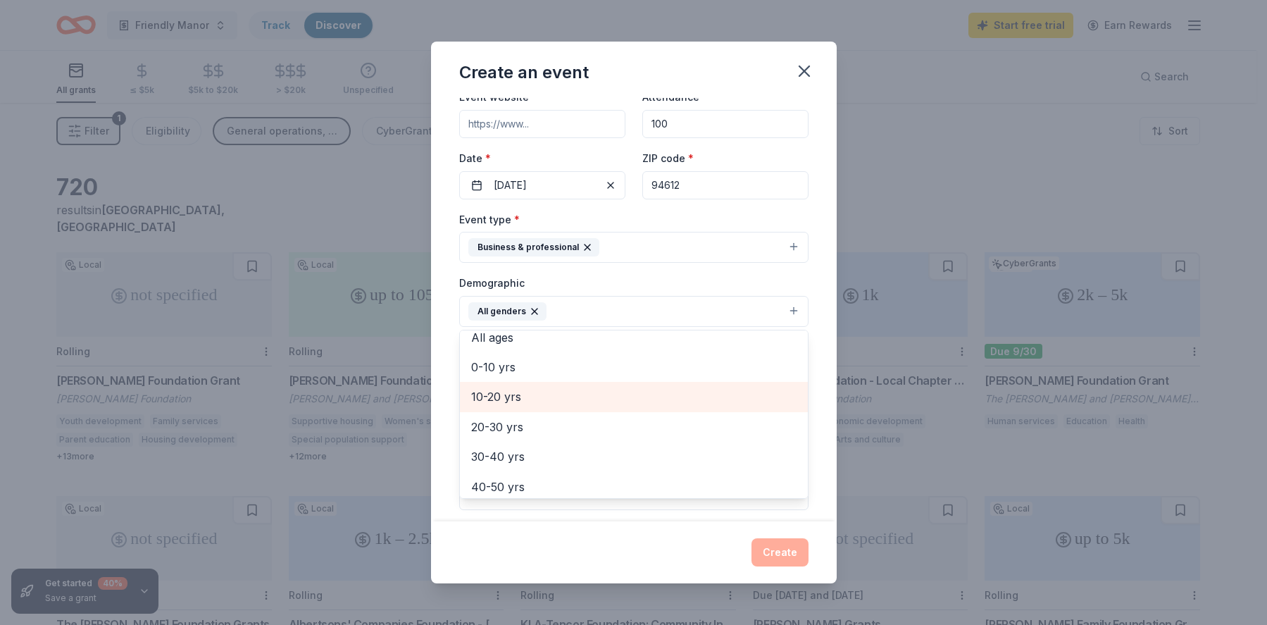
click at [518, 398] on span "10-20 yrs" at bounding box center [633, 396] width 325 height 18
click at [522, 394] on span "20-30 yrs" at bounding box center [633, 396] width 325 height 18
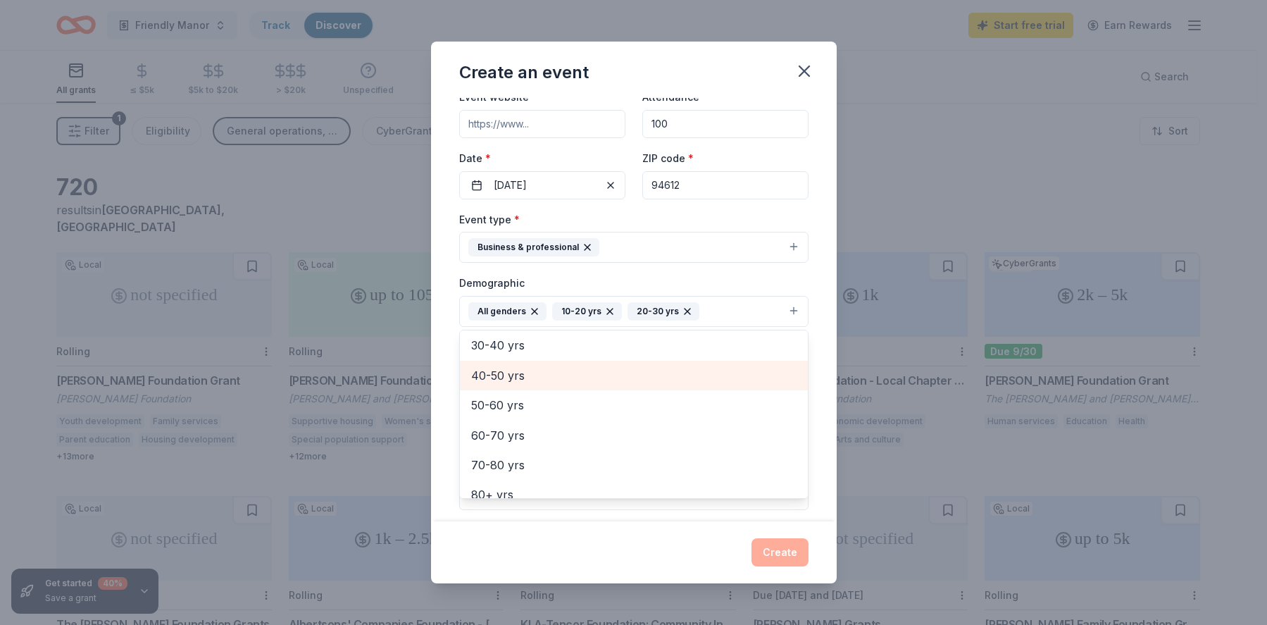
scroll to position [137, 0]
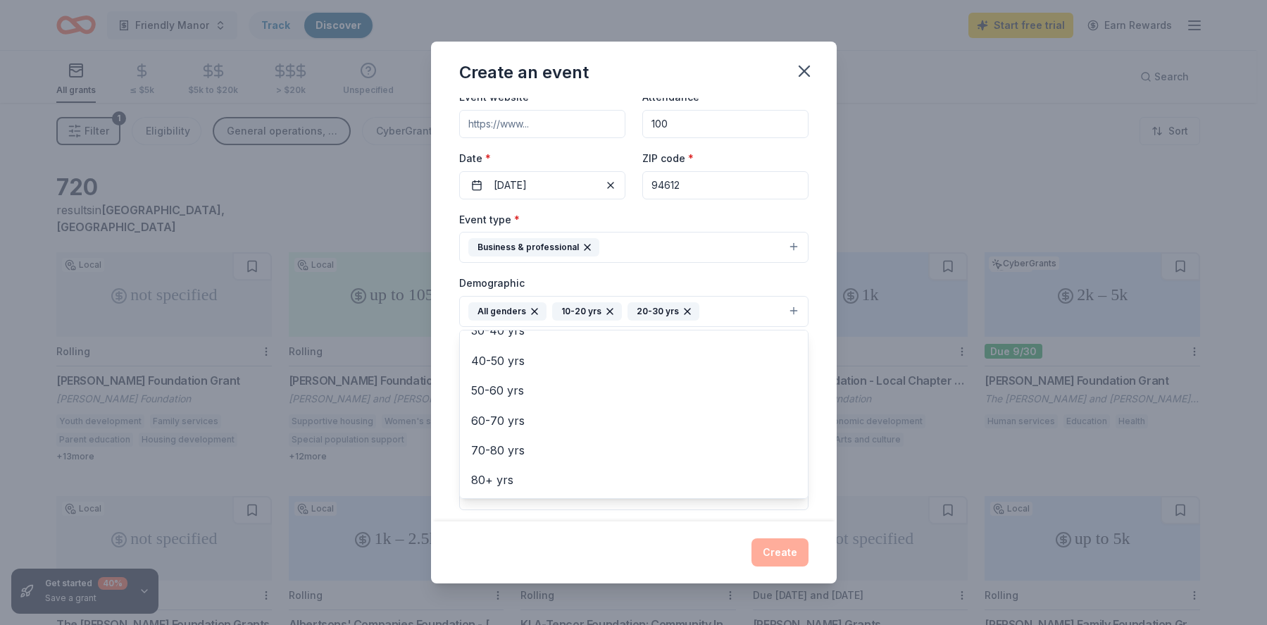
click at [450, 412] on div "Event name * Friendly Manor Opening 22 /100 Event website Attendance * 100 Date…" at bounding box center [634, 310] width 406 height 424
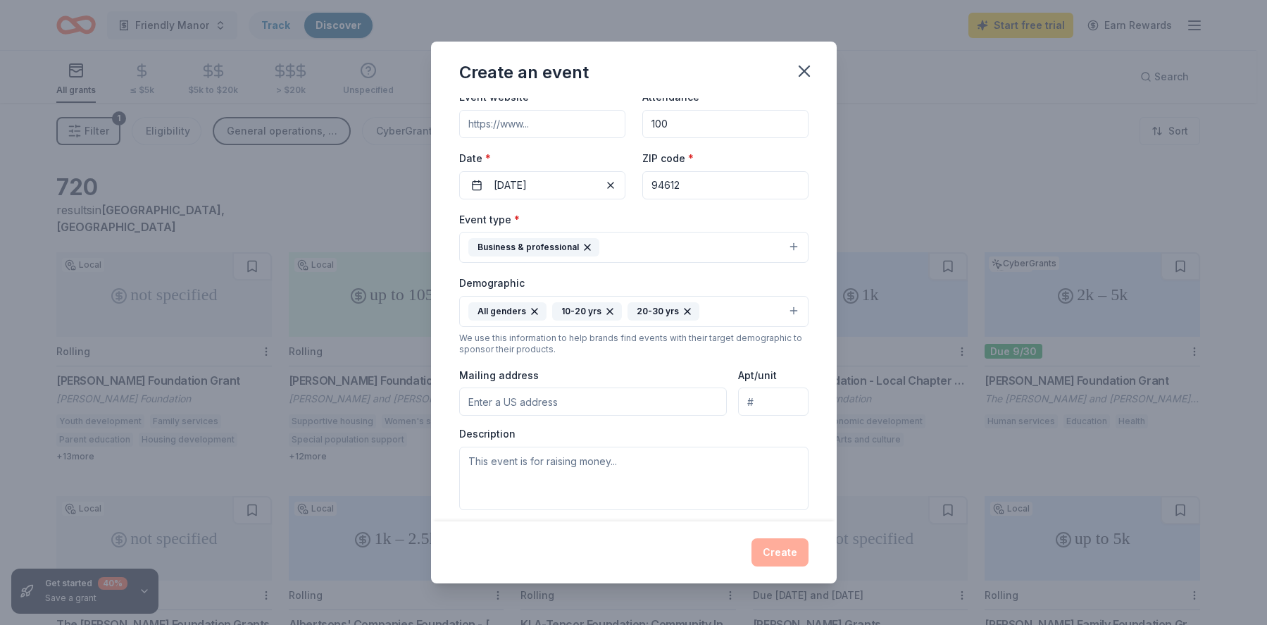
click at [552, 388] on input "Mailing address" at bounding box center [593, 401] width 268 height 28
type input "2298 San Pablo Avenue, Oakland, CA, 94612"
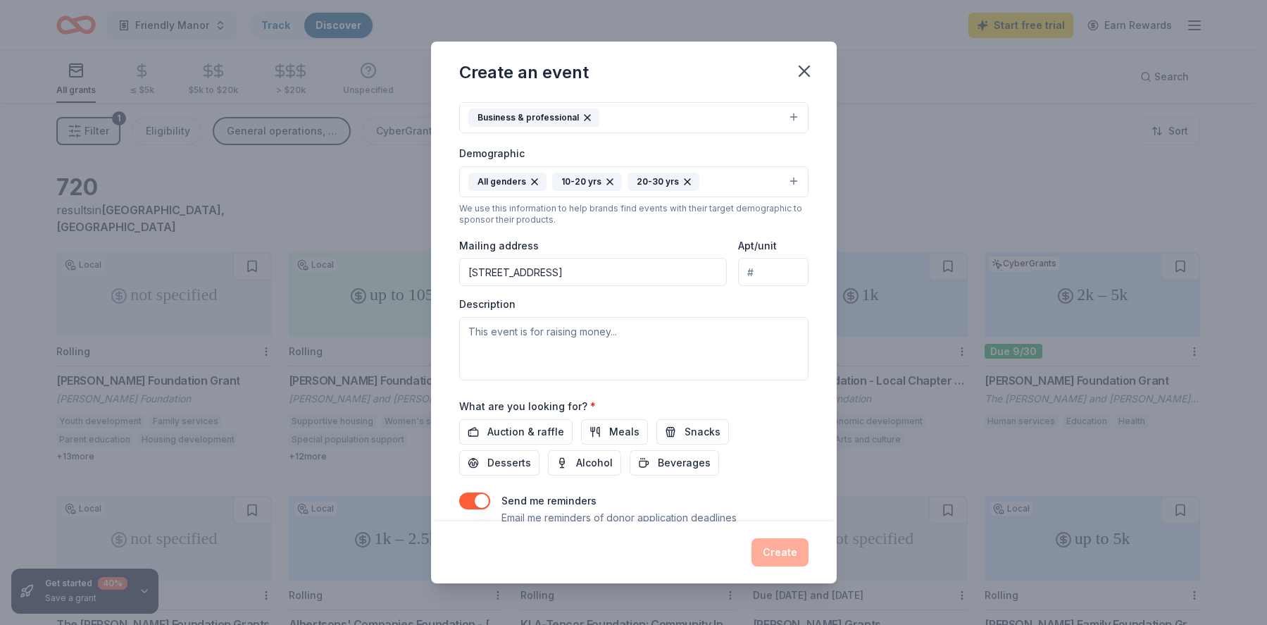
scroll to position [211, 0]
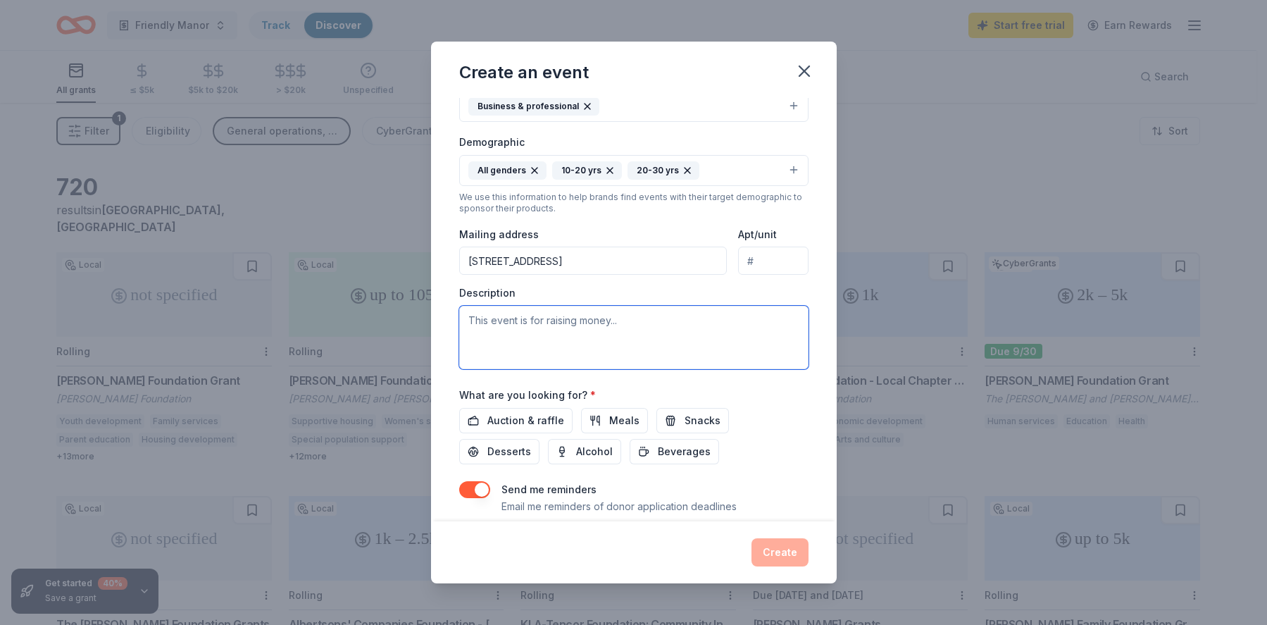
click at [551, 334] on textarea at bounding box center [633, 337] width 349 height 63
click at [688, 320] on textarea "Opening for a new transitional housing program for Transitional Age Youth" at bounding box center [633, 337] width 349 height 63
click at [638, 346] on textarea "Opening for a new transitional housing program: Friendly Manor for Transitional…" at bounding box center [633, 337] width 349 height 63
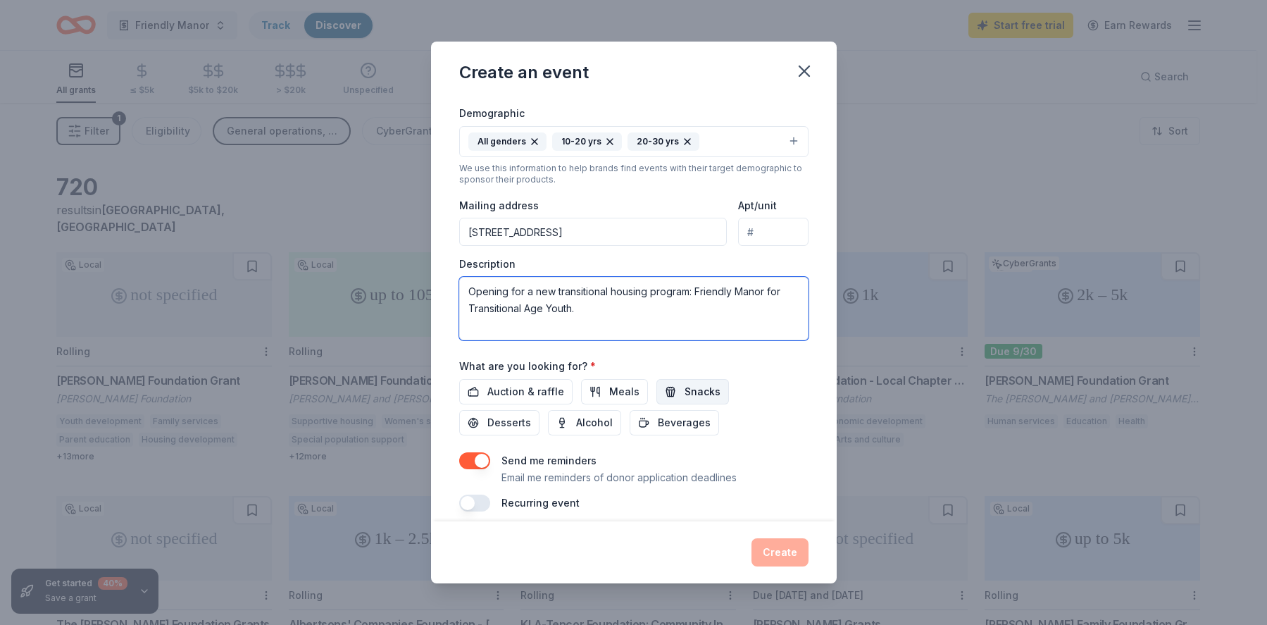
scroll to position [252, 0]
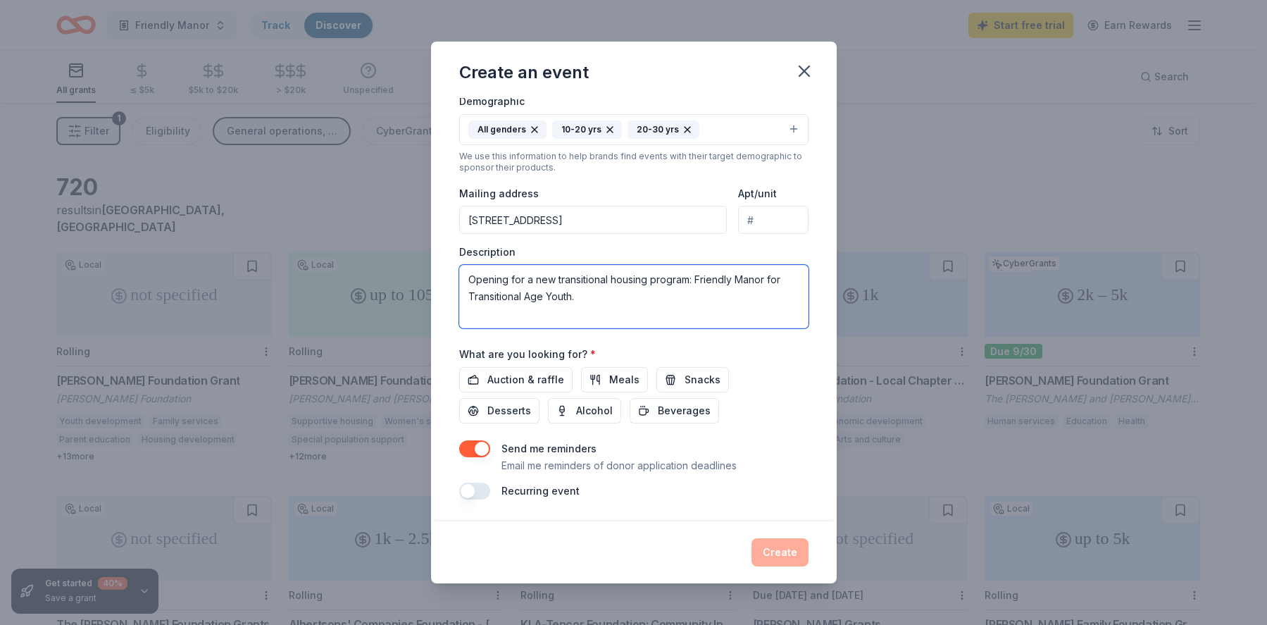
type textarea "Opening for a new transitional housing program: Friendly Manor for Transitional…"
click at [473, 487] on button "button" at bounding box center [474, 490] width 31 height 17
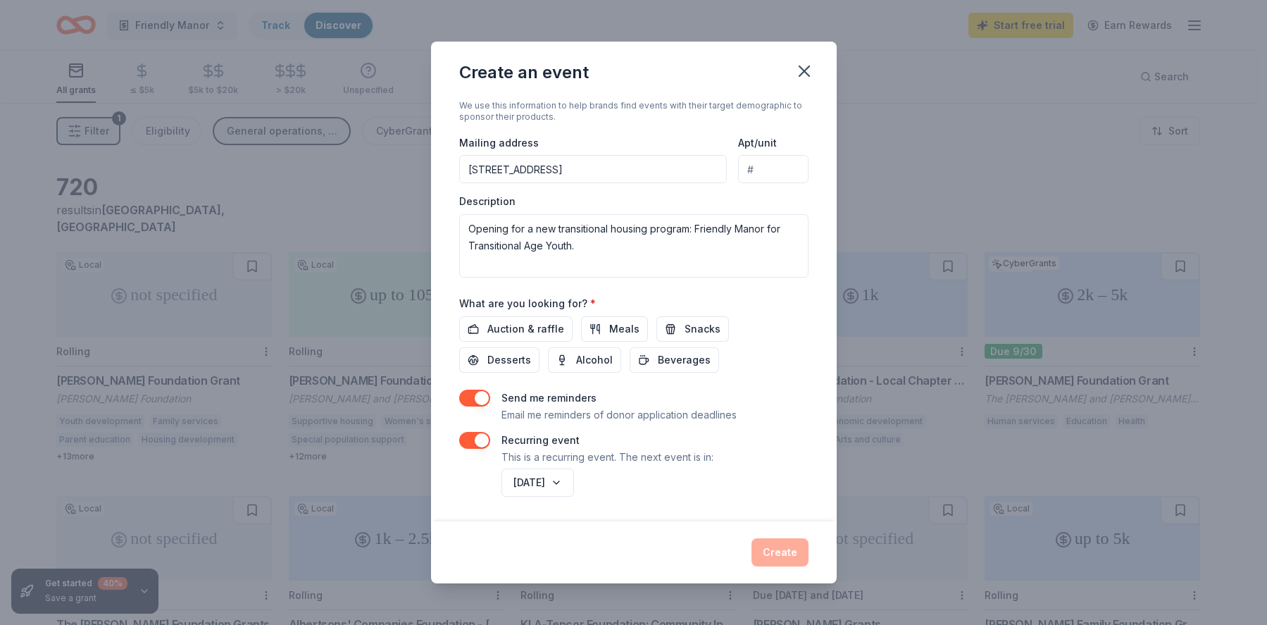
click at [482, 439] on button "button" at bounding box center [474, 440] width 31 height 17
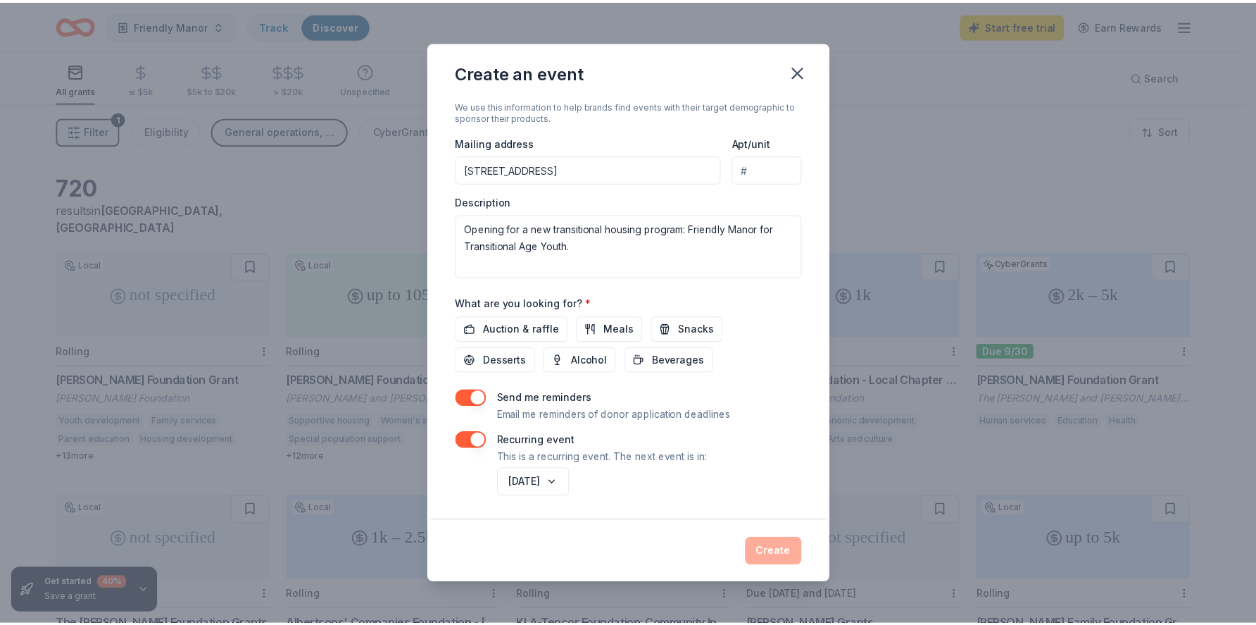
scroll to position [252, 0]
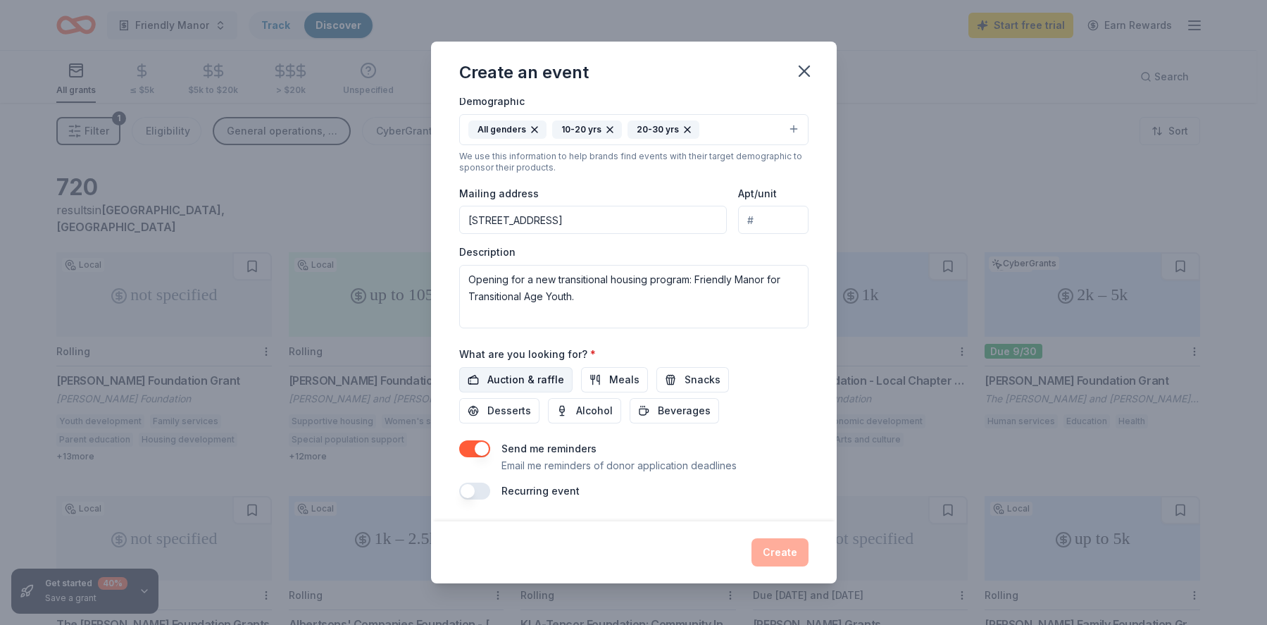
click at [520, 379] on span "Auction & raffle" at bounding box center [525, 379] width 77 height 17
click at [613, 377] on span "Meals" at bounding box center [624, 379] width 30 height 17
click at [672, 377] on button "Snacks" at bounding box center [692, 379] width 73 height 25
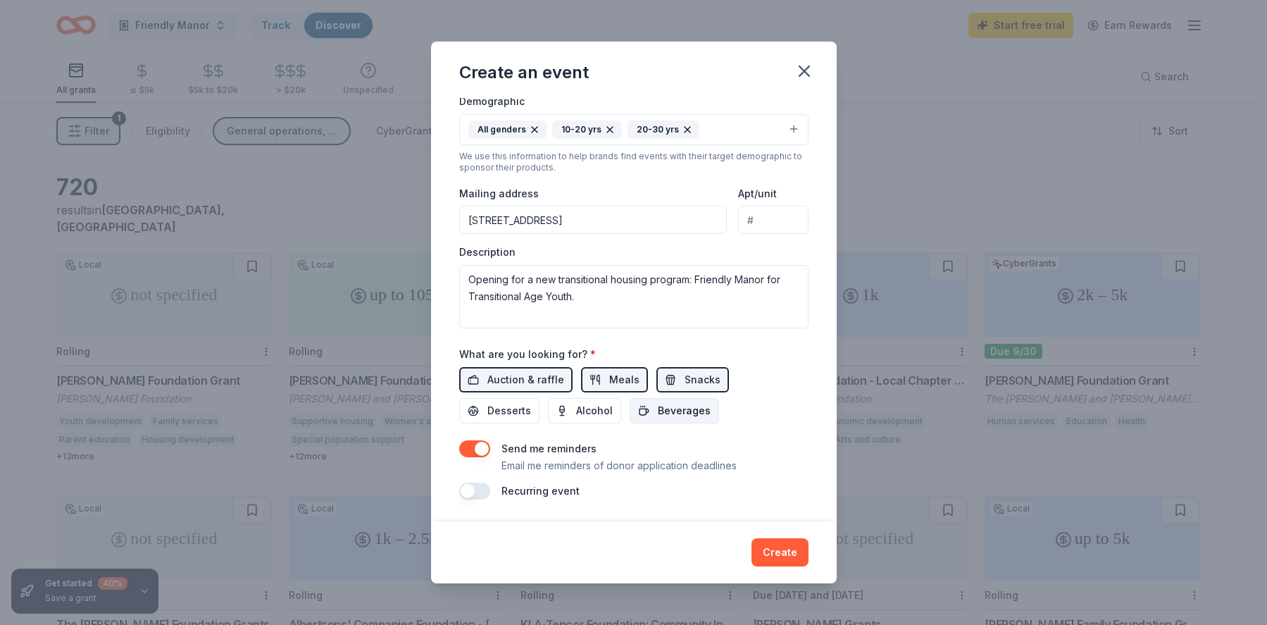
click at [675, 406] on span "Beverages" at bounding box center [684, 410] width 53 height 17
click at [518, 409] on span "Desserts" at bounding box center [509, 410] width 44 height 17
click at [778, 552] on button "Create" at bounding box center [779, 552] width 57 height 28
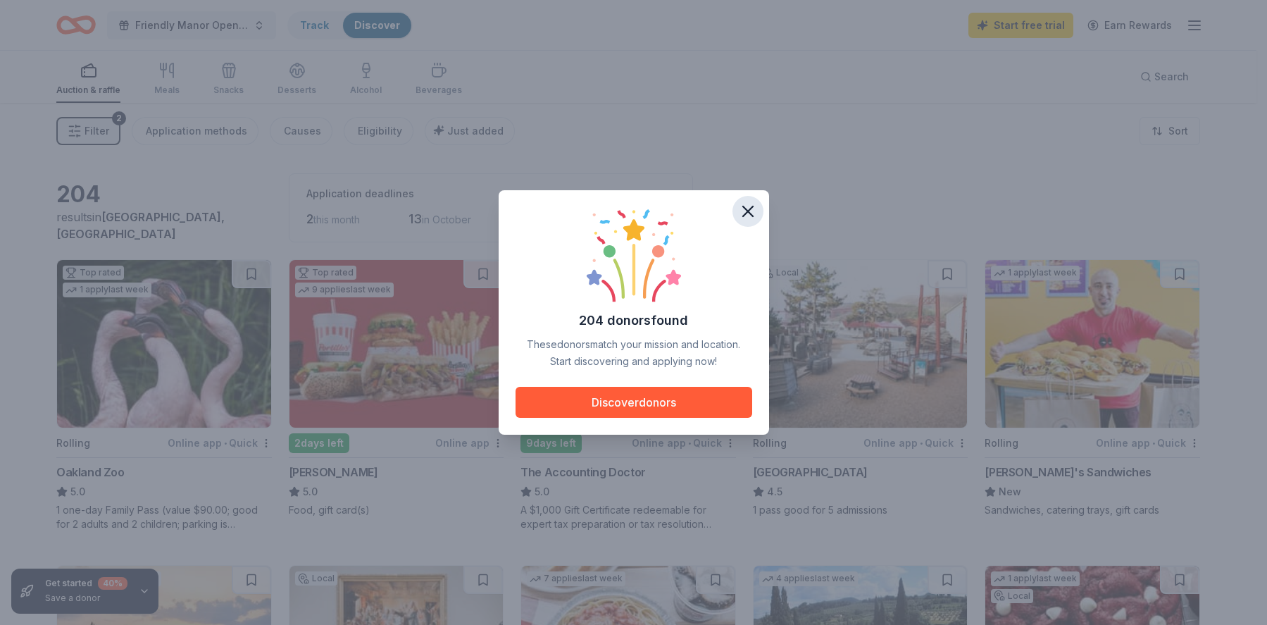
click at [748, 213] on icon "button" at bounding box center [748, 211] width 10 height 10
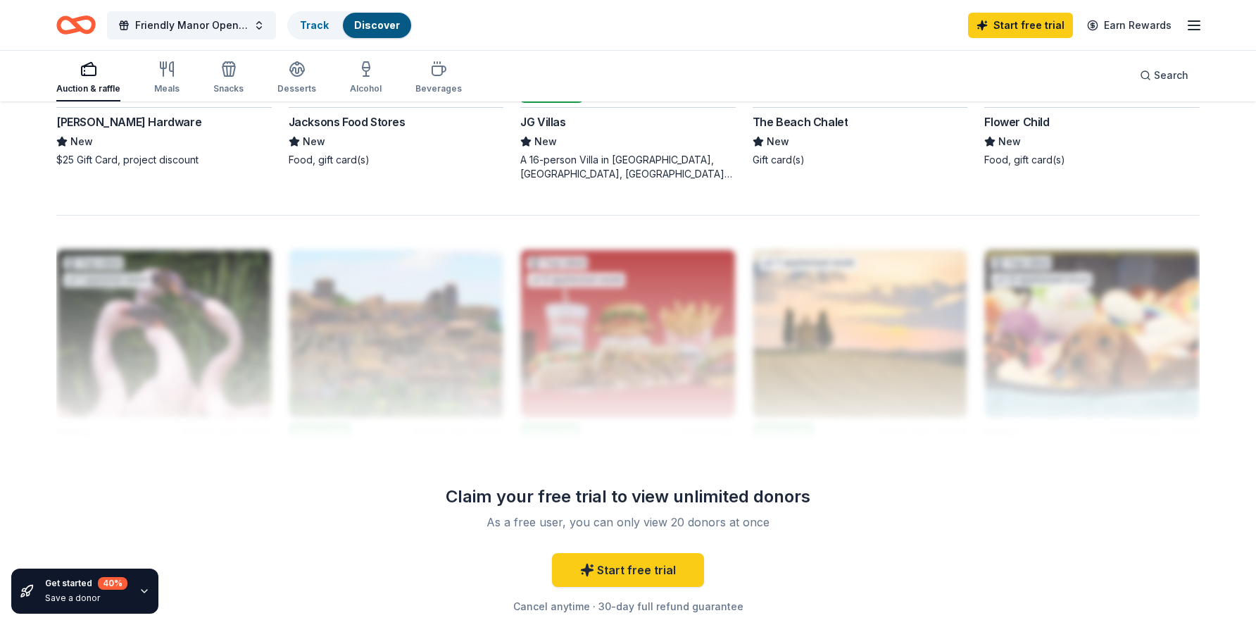
scroll to position [1408, 0]
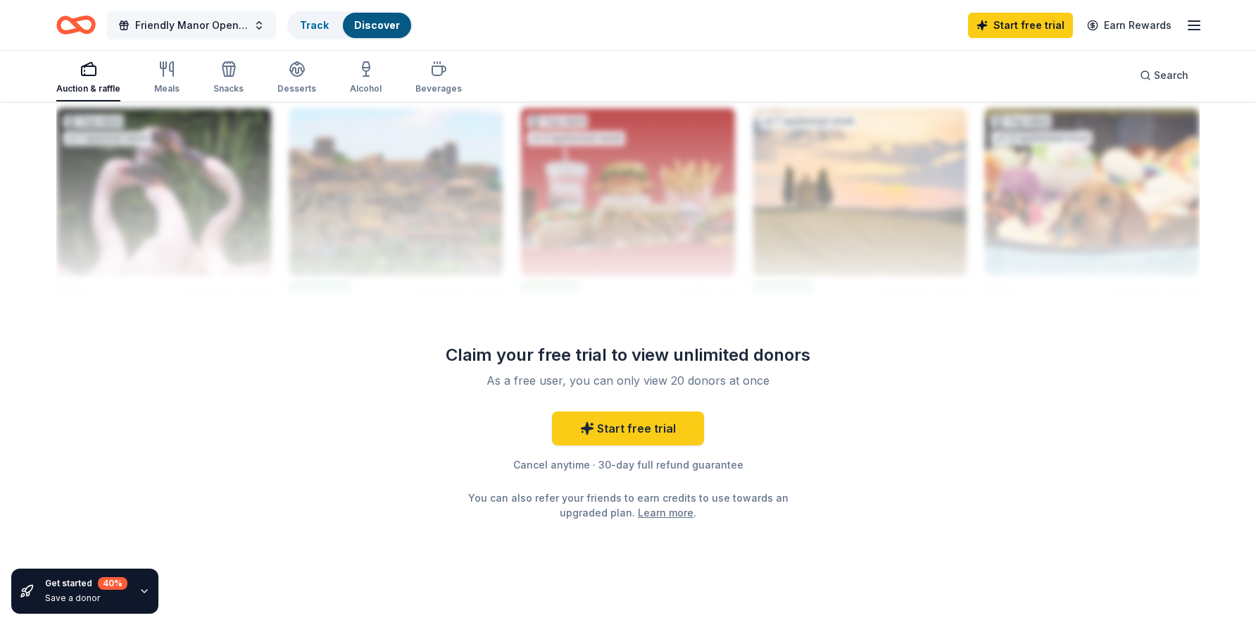
click at [199, 30] on span "Friendly Manor Opening" at bounding box center [191, 25] width 113 height 17
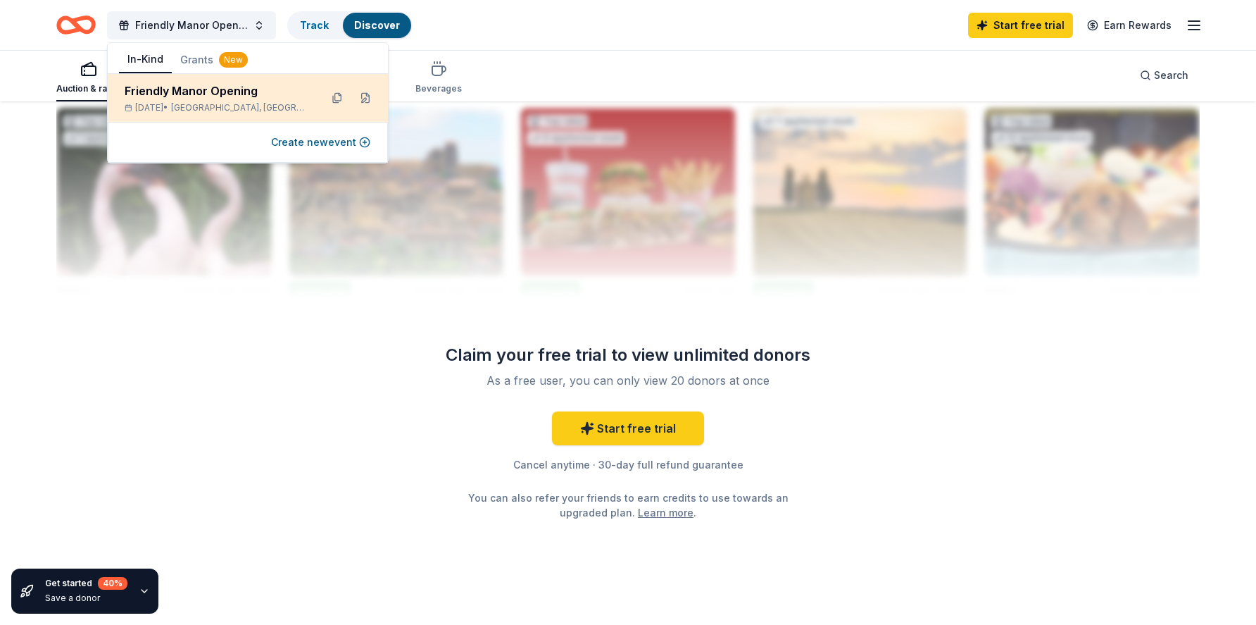
click at [231, 95] on div "Friendly Manor Opening" at bounding box center [217, 90] width 184 height 17
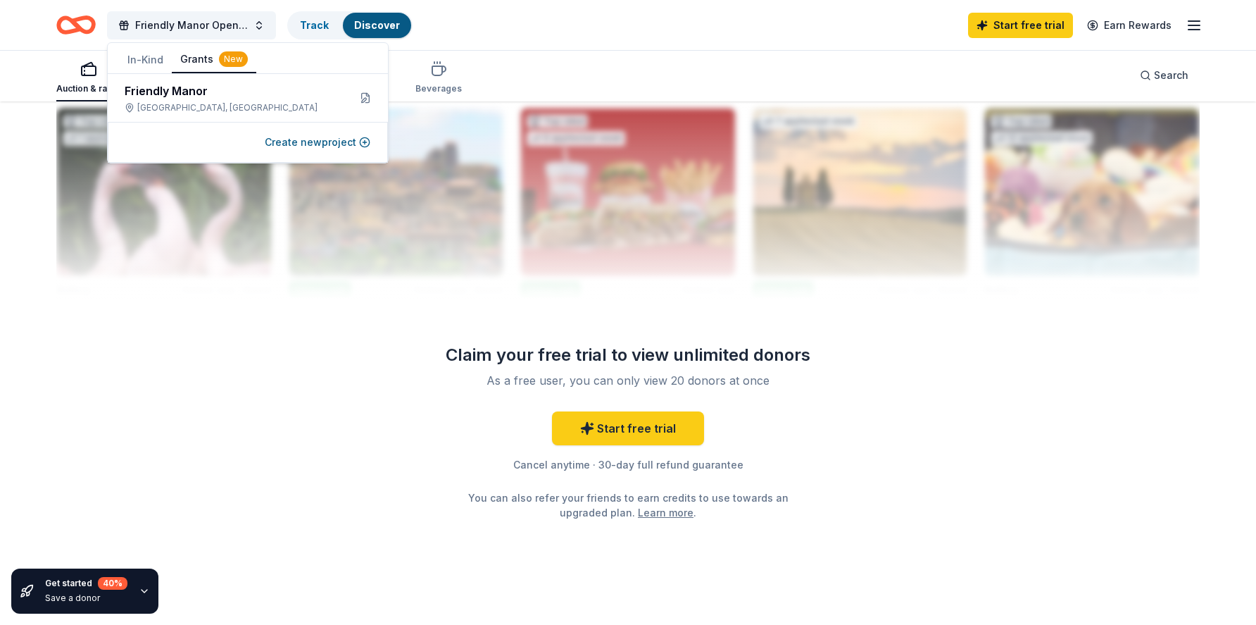
click at [219, 59] on div "New" at bounding box center [233, 58] width 29 height 15
click at [145, 103] on div "Oakland, CA" at bounding box center [231, 107] width 213 height 11
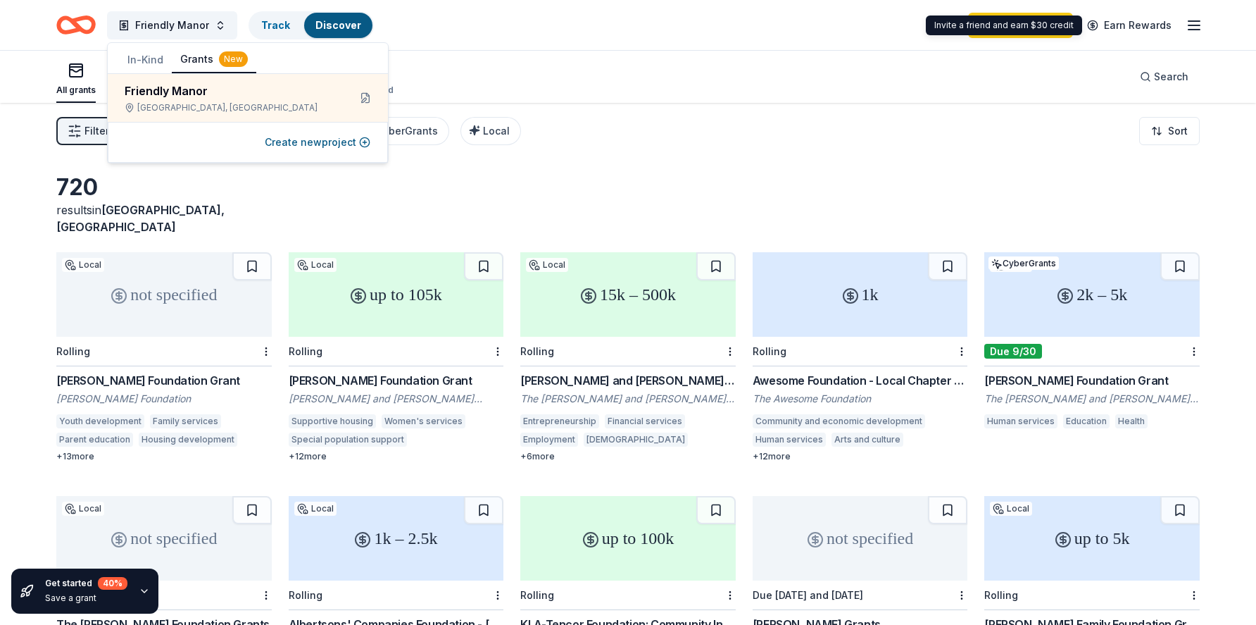
click at [1198, 18] on icon "button" at bounding box center [1194, 25] width 17 height 17
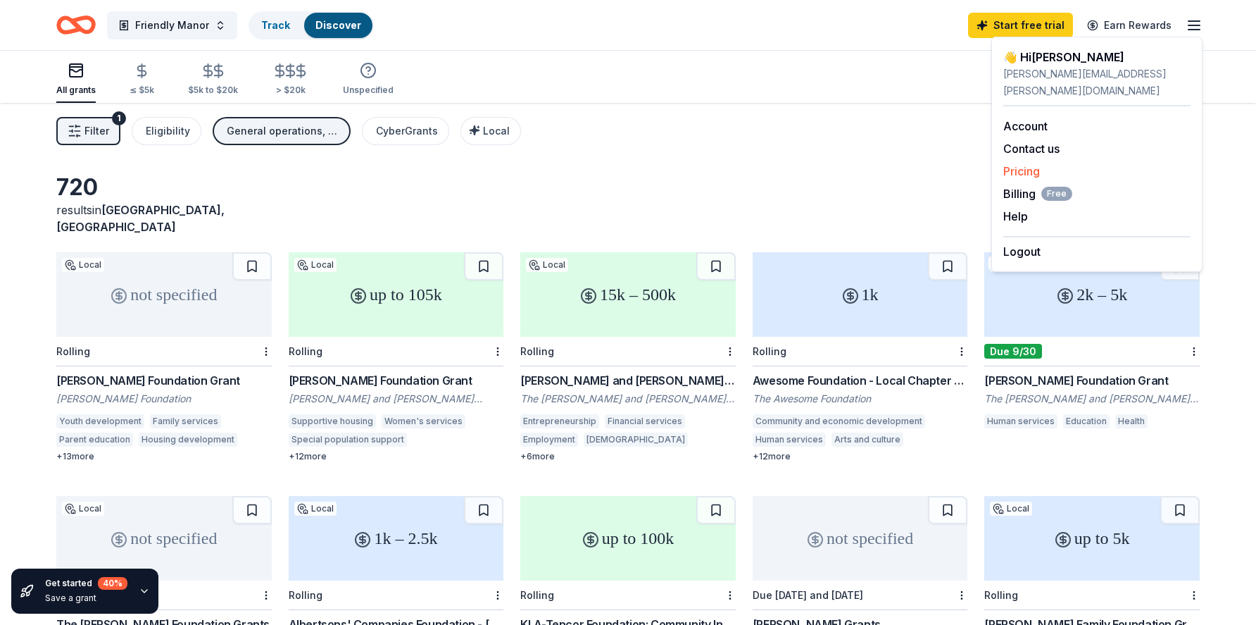
click at [1029, 164] on link "Pricing" at bounding box center [1021, 171] width 37 height 14
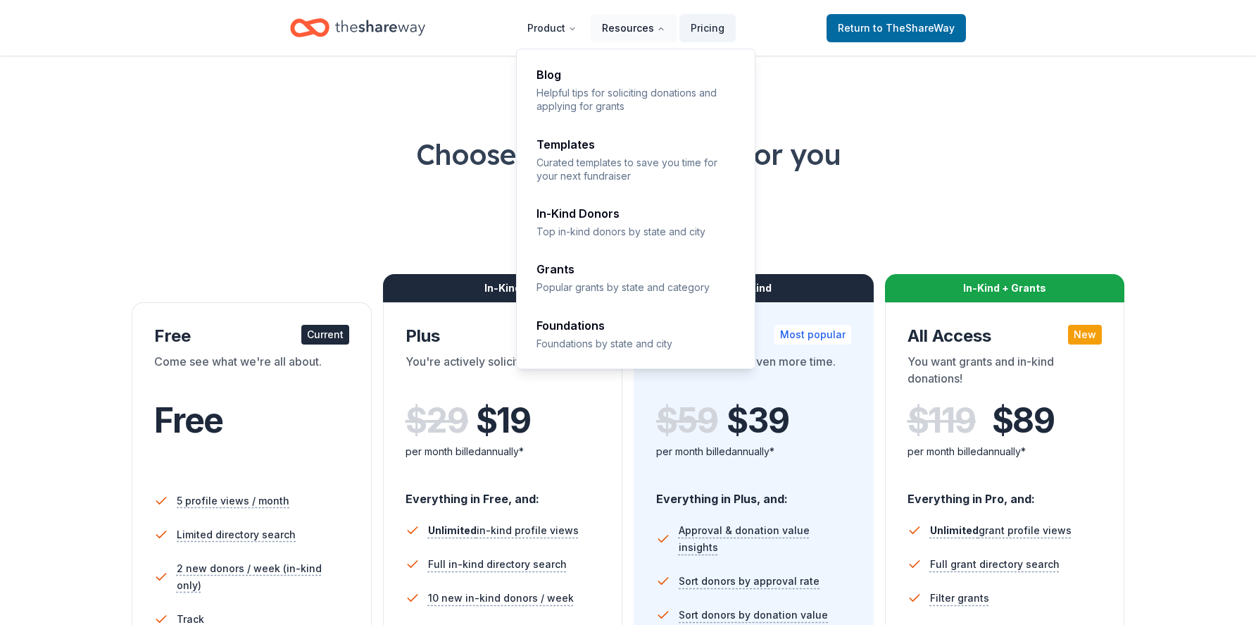
click at [630, 32] on button "Resources" at bounding box center [634, 28] width 86 height 28
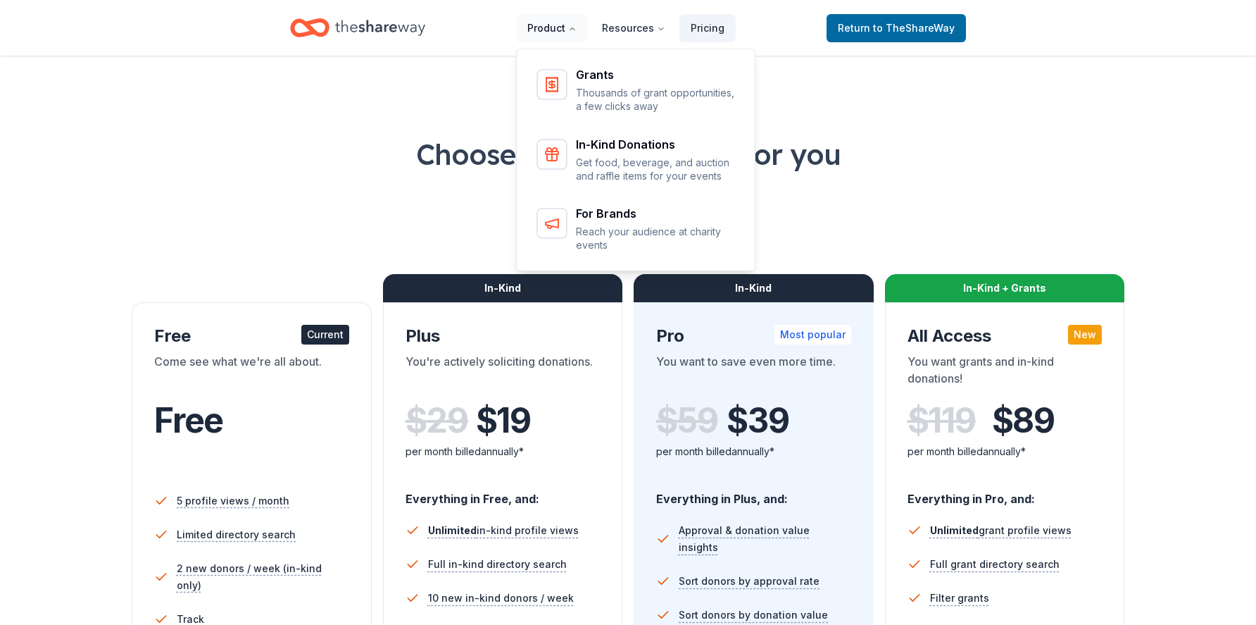
click at [540, 34] on button "Product" at bounding box center [552, 28] width 72 height 28
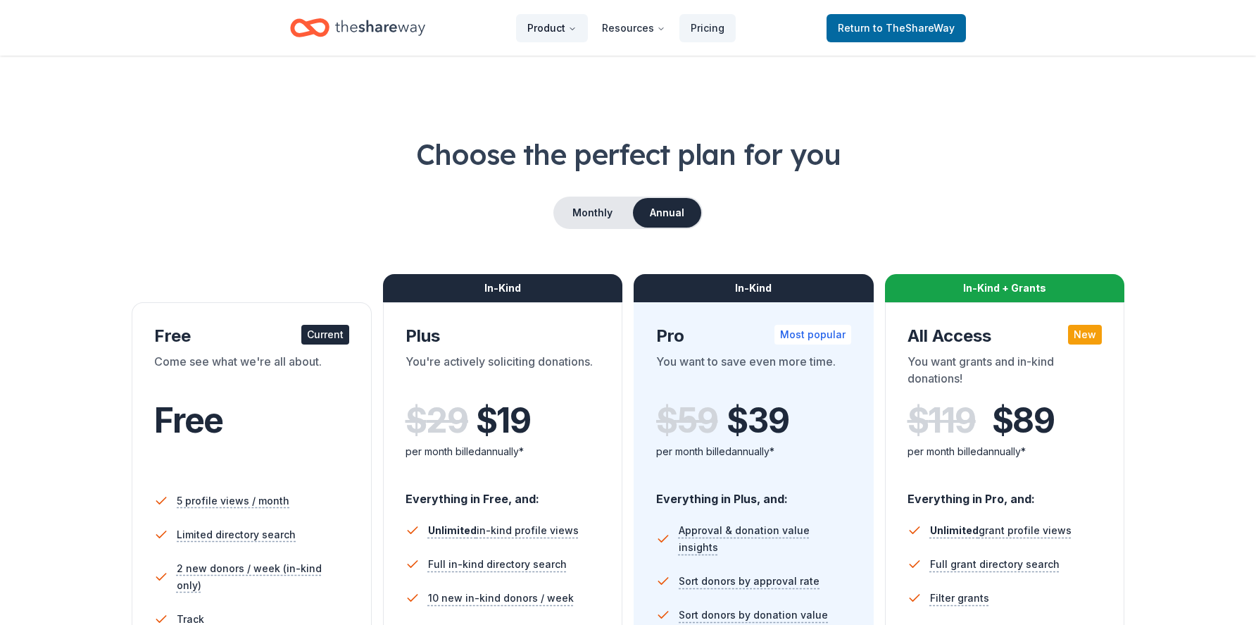
click at [560, 30] on button "Product" at bounding box center [552, 28] width 72 height 28
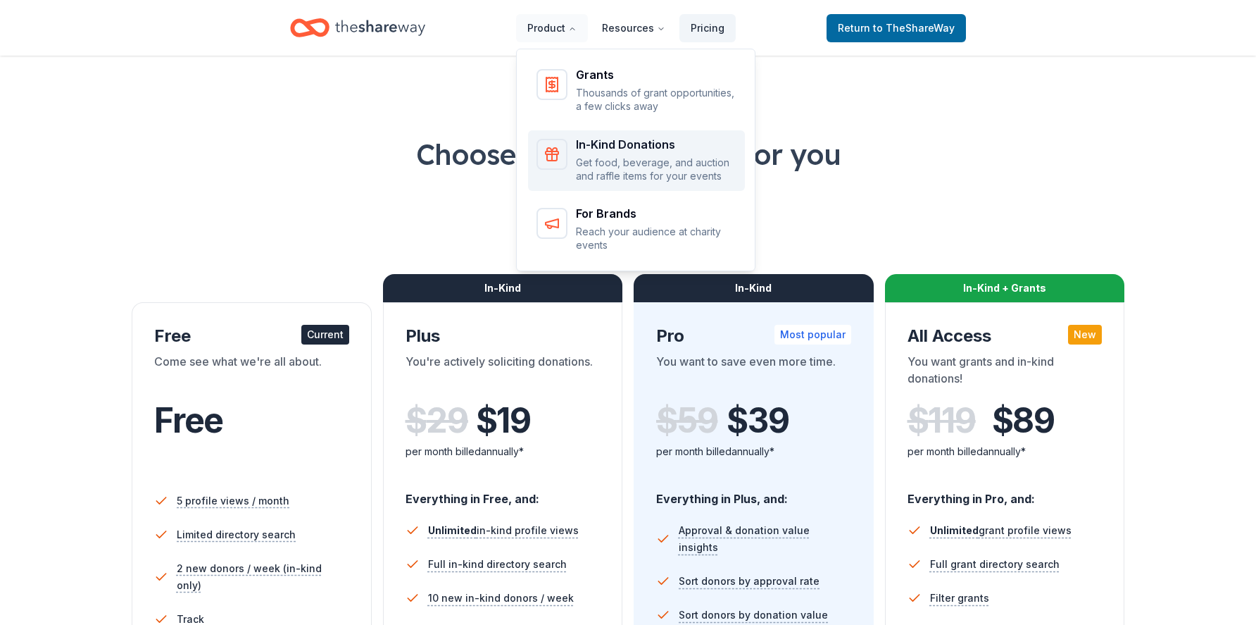
click at [622, 147] on div "In-Kind Donations" at bounding box center [656, 144] width 161 height 11
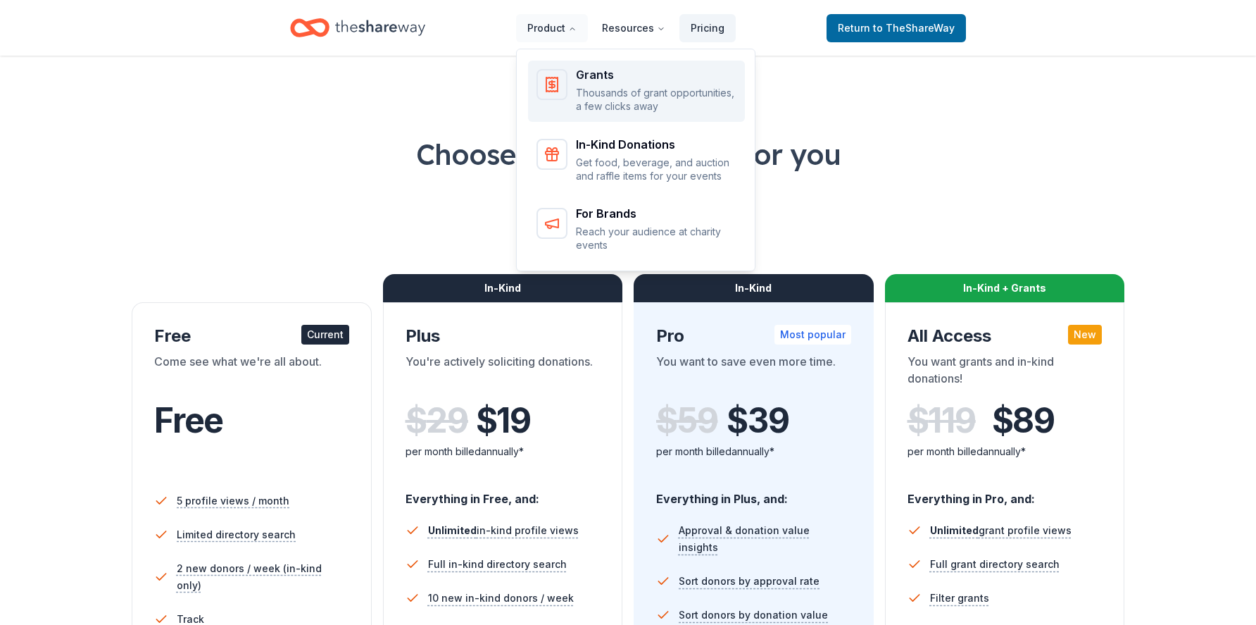
click at [582, 91] on p "Thousands of grant opportunities, a few clicks away" at bounding box center [656, 99] width 161 height 27
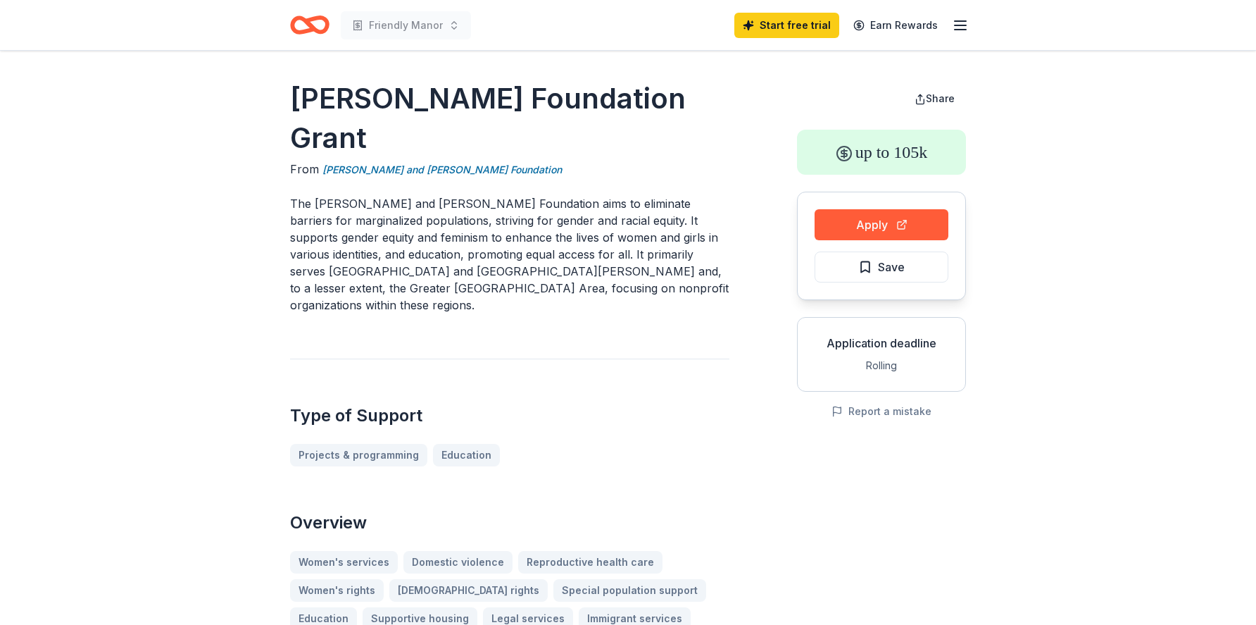
drag, startPoint x: 342, startPoint y: 213, endPoint x: 552, endPoint y: 210, distance: 209.8
click at [646, 226] on p "The Peggy and Jack Baskin Foundation aims to eliminate barriers for marginalize…" at bounding box center [509, 254] width 439 height 118
drag, startPoint x: 532, startPoint y: 204, endPoint x: 641, endPoint y: 257, distance: 120.6
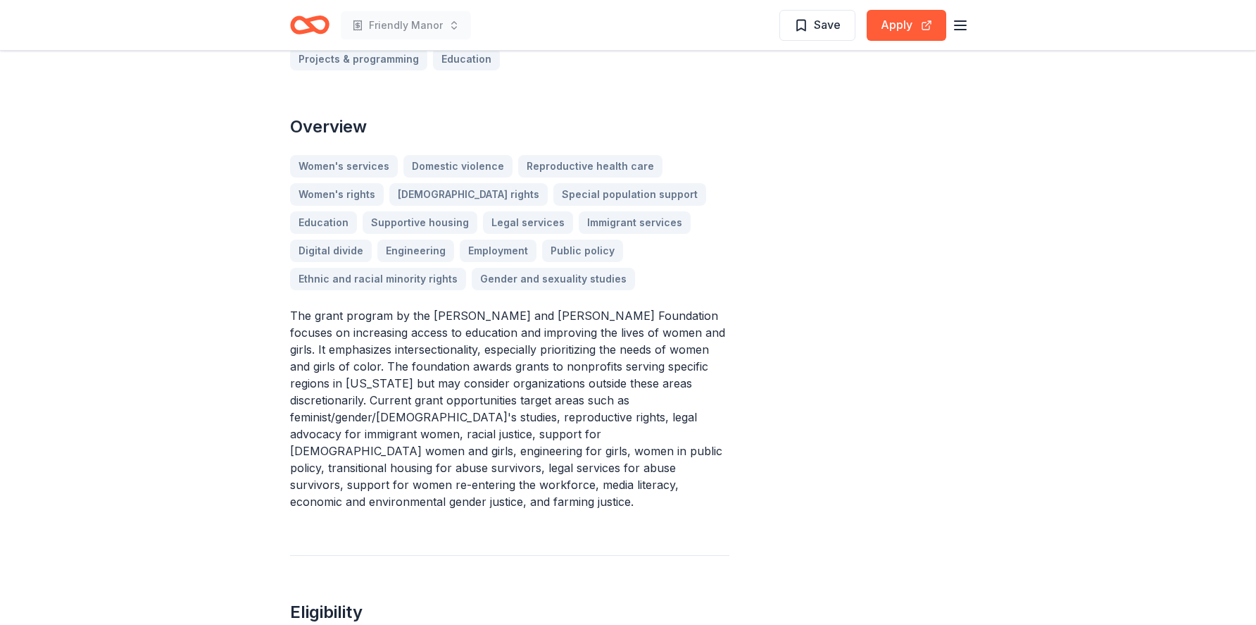
scroll to position [254, 0]
